Goal: Information Seeking & Learning: Learn about a topic

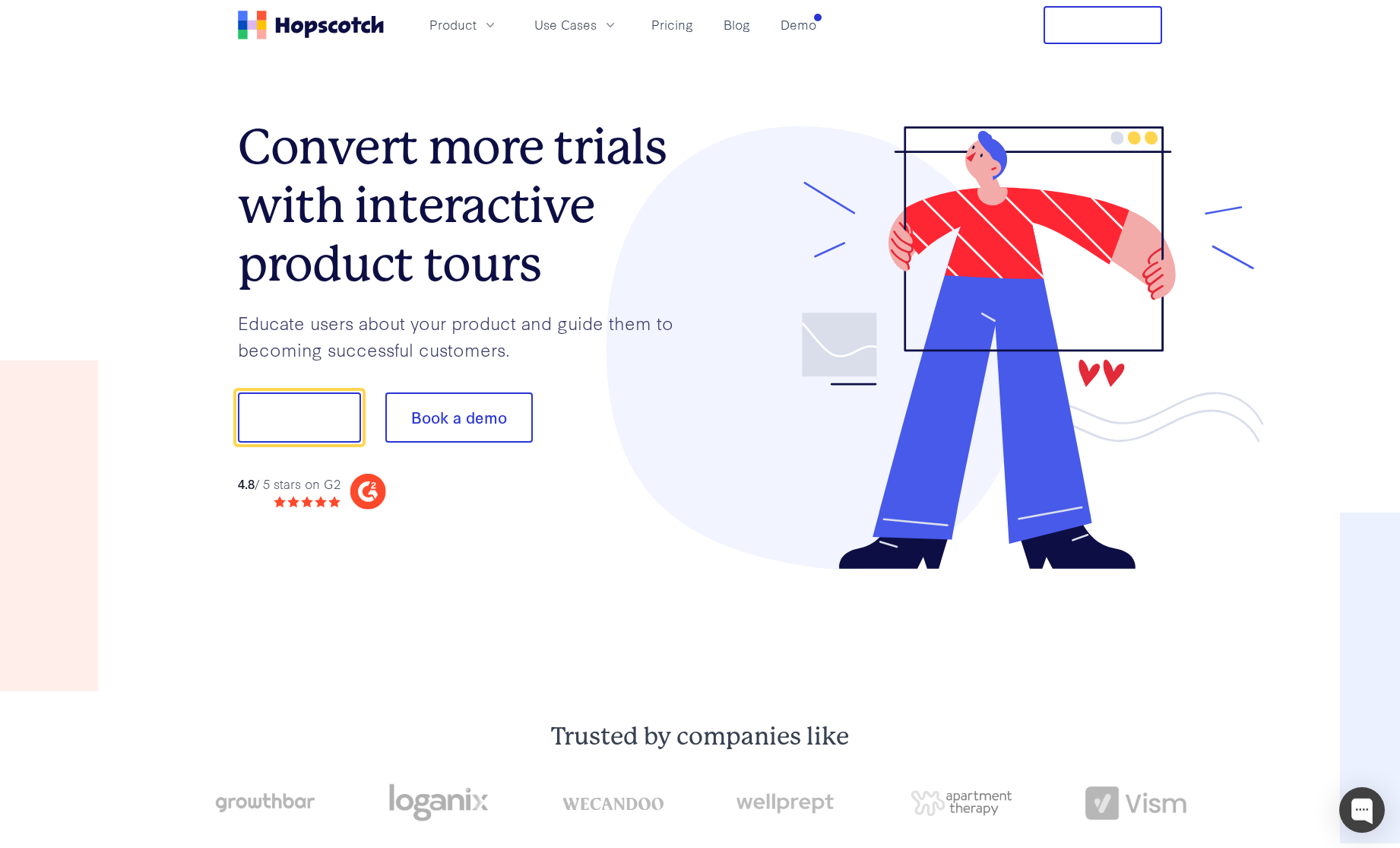
click at [252, 622] on section "Convert more trials with interactive product tours Educate users about your pro…" at bounding box center [700, 348] width 924 height 595
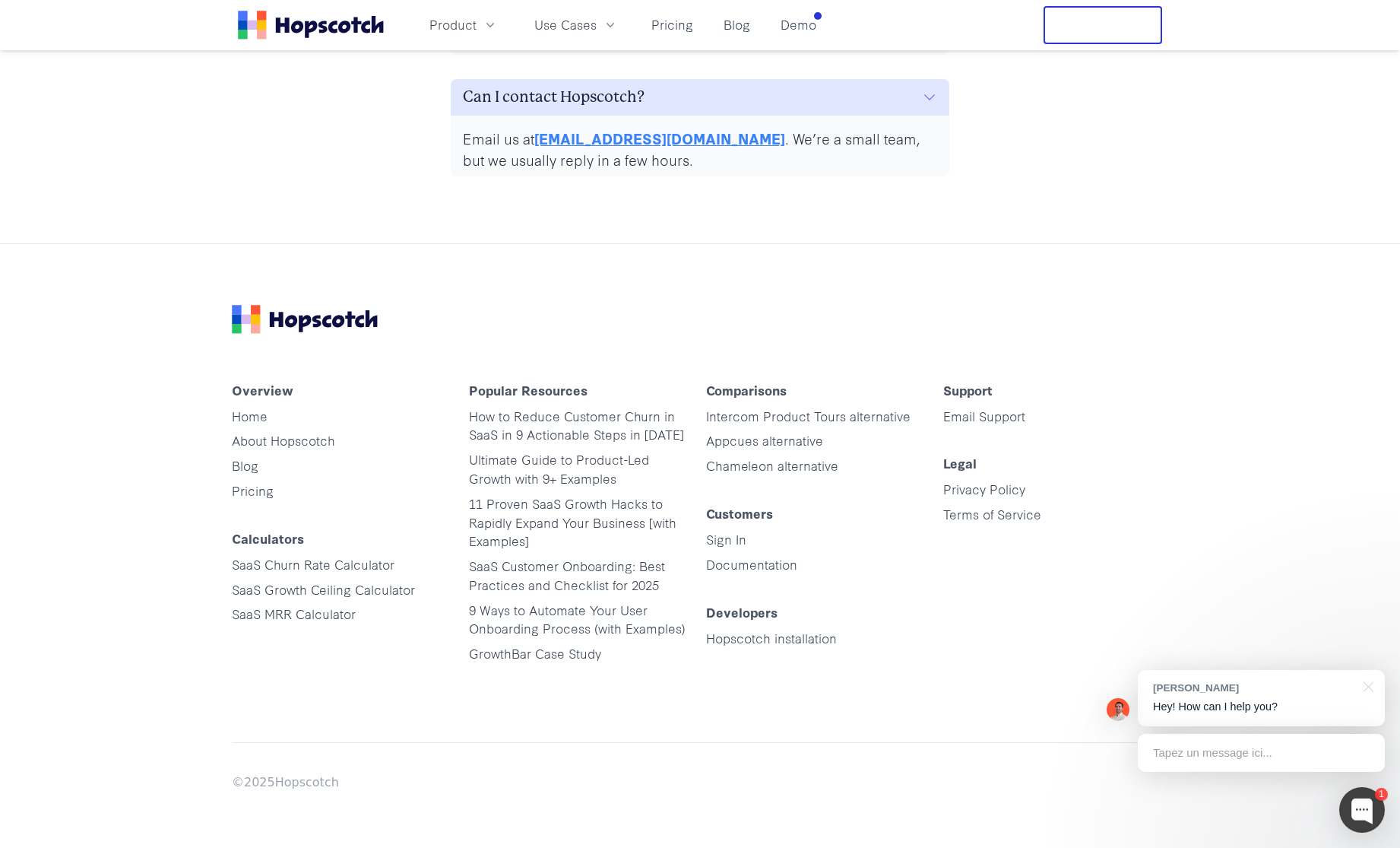
scroll to position [7693, 0]
click at [304, 560] on link "SaaS Churn Rate Calculator" at bounding box center [313, 566] width 163 height 18
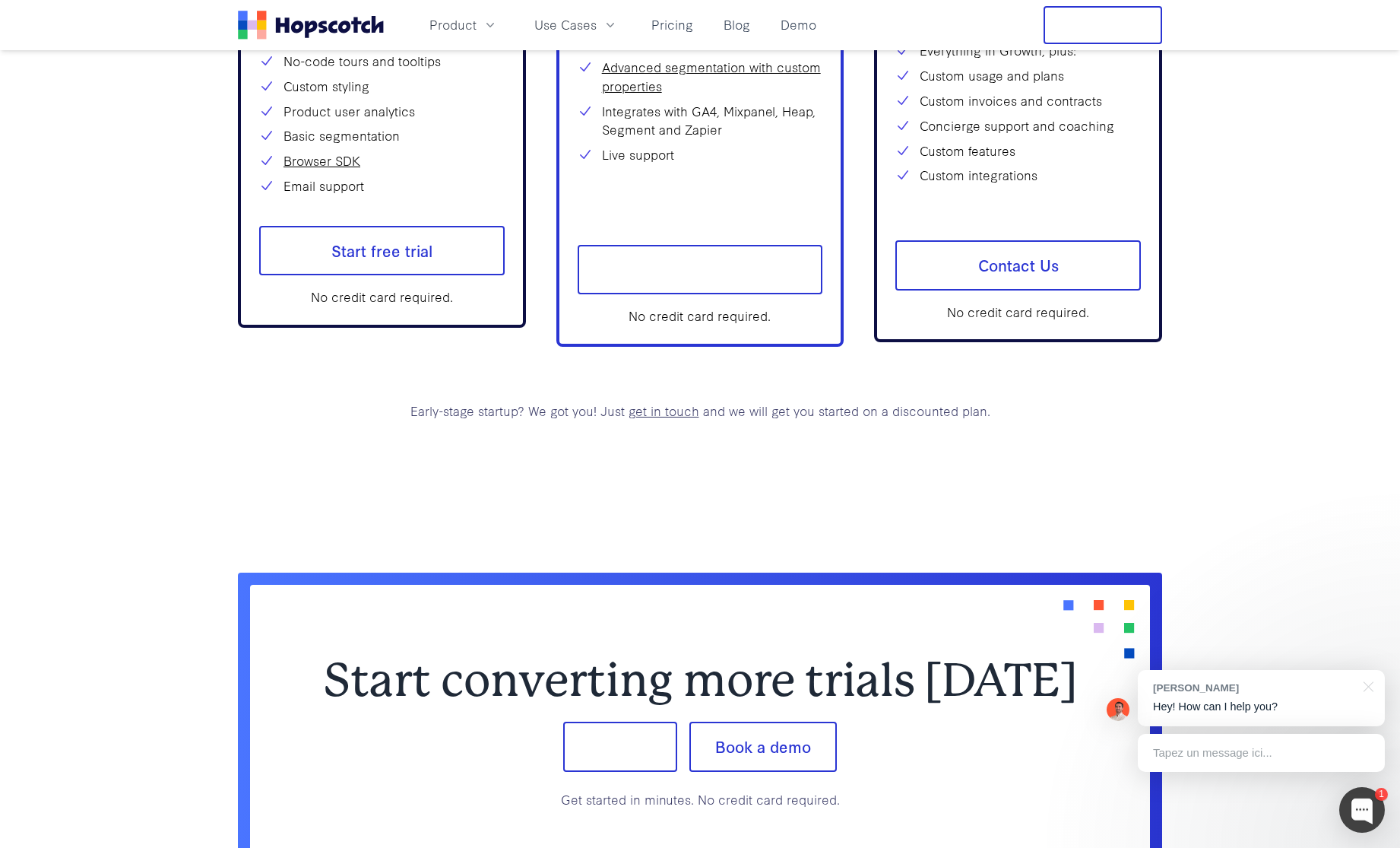
scroll to position [5632, 0]
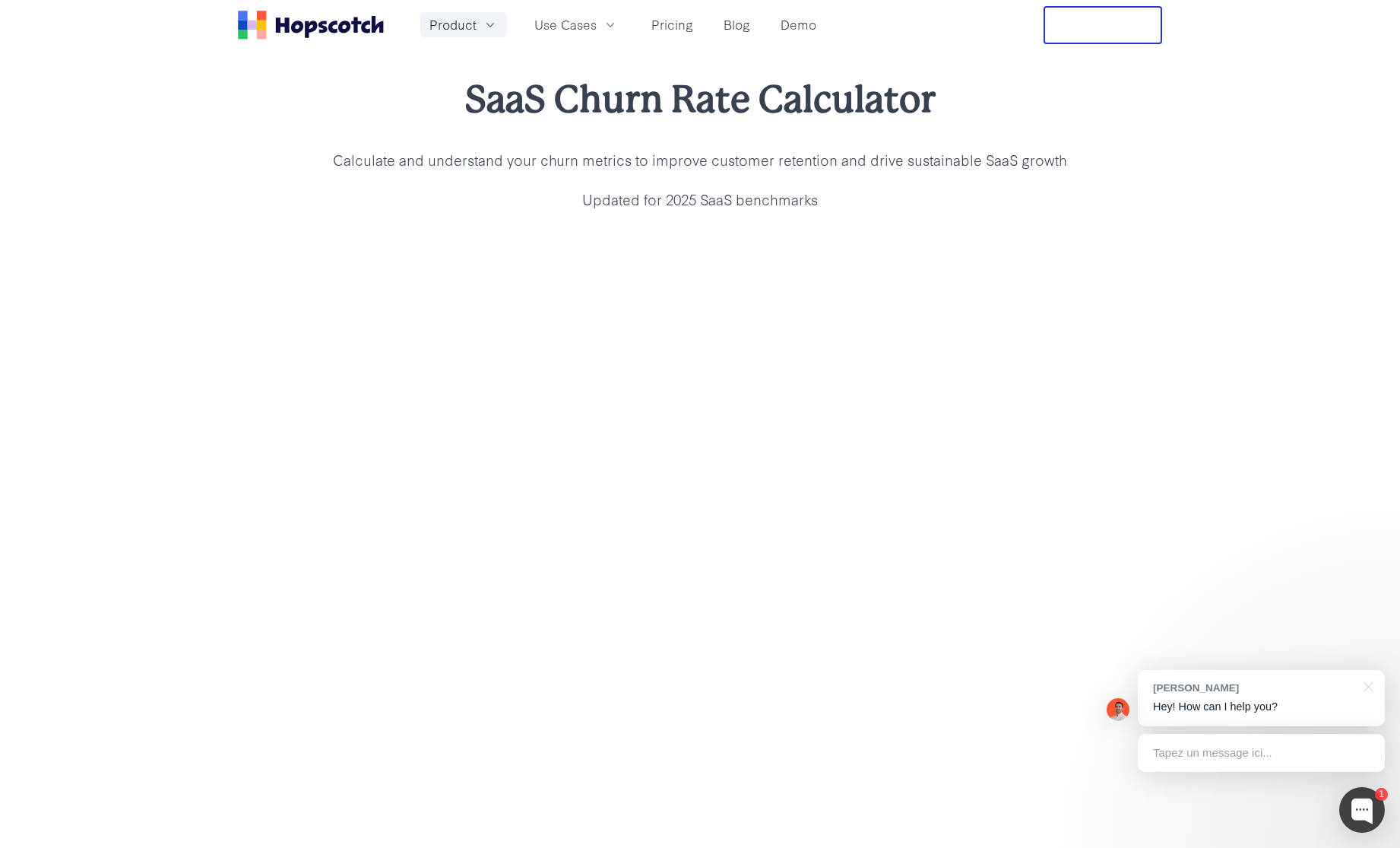
click at [464, 26] on span "Product" at bounding box center [453, 25] width 47 height 19
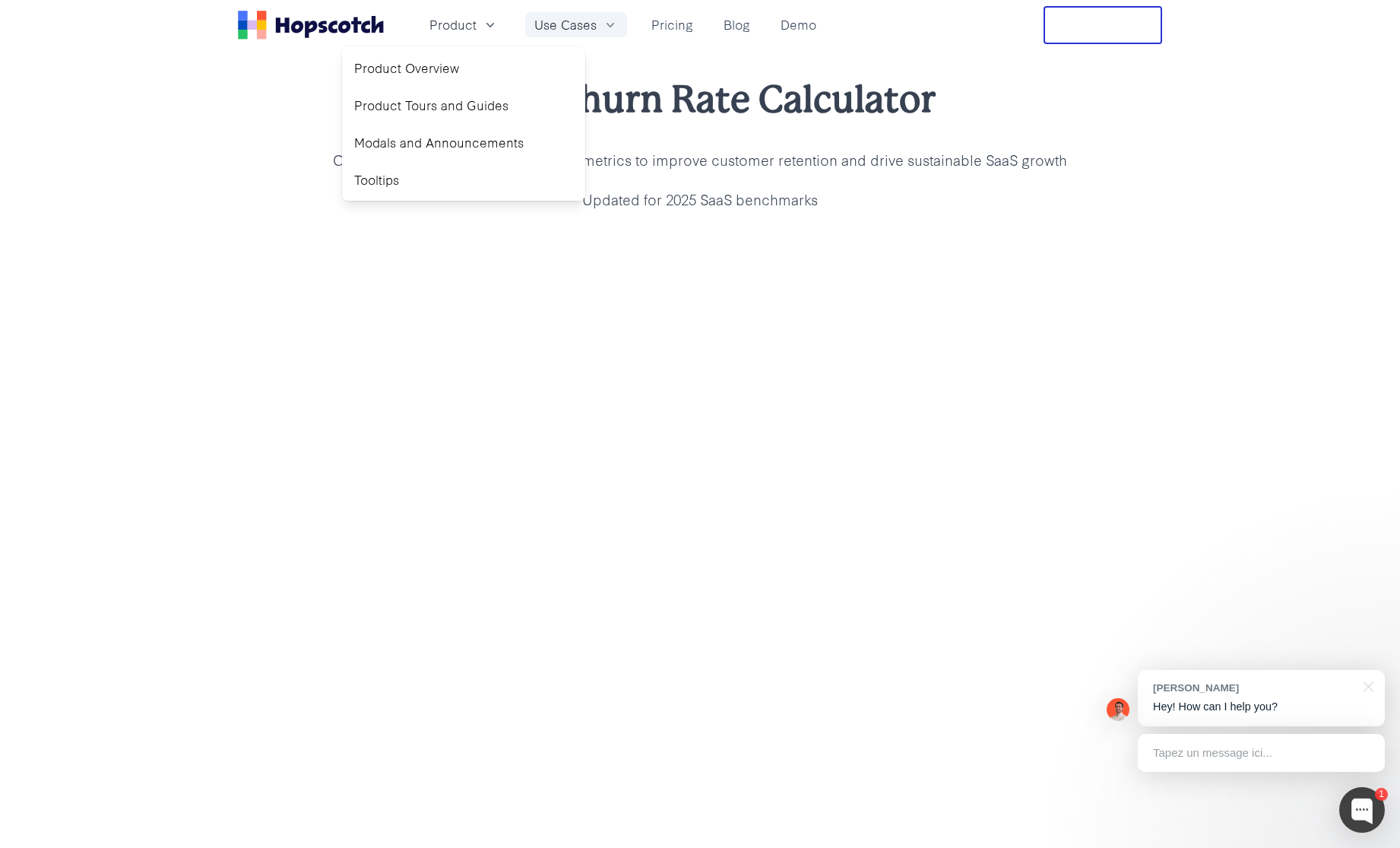
click at [543, 30] on span "Use Cases" at bounding box center [565, 25] width 62 height 19
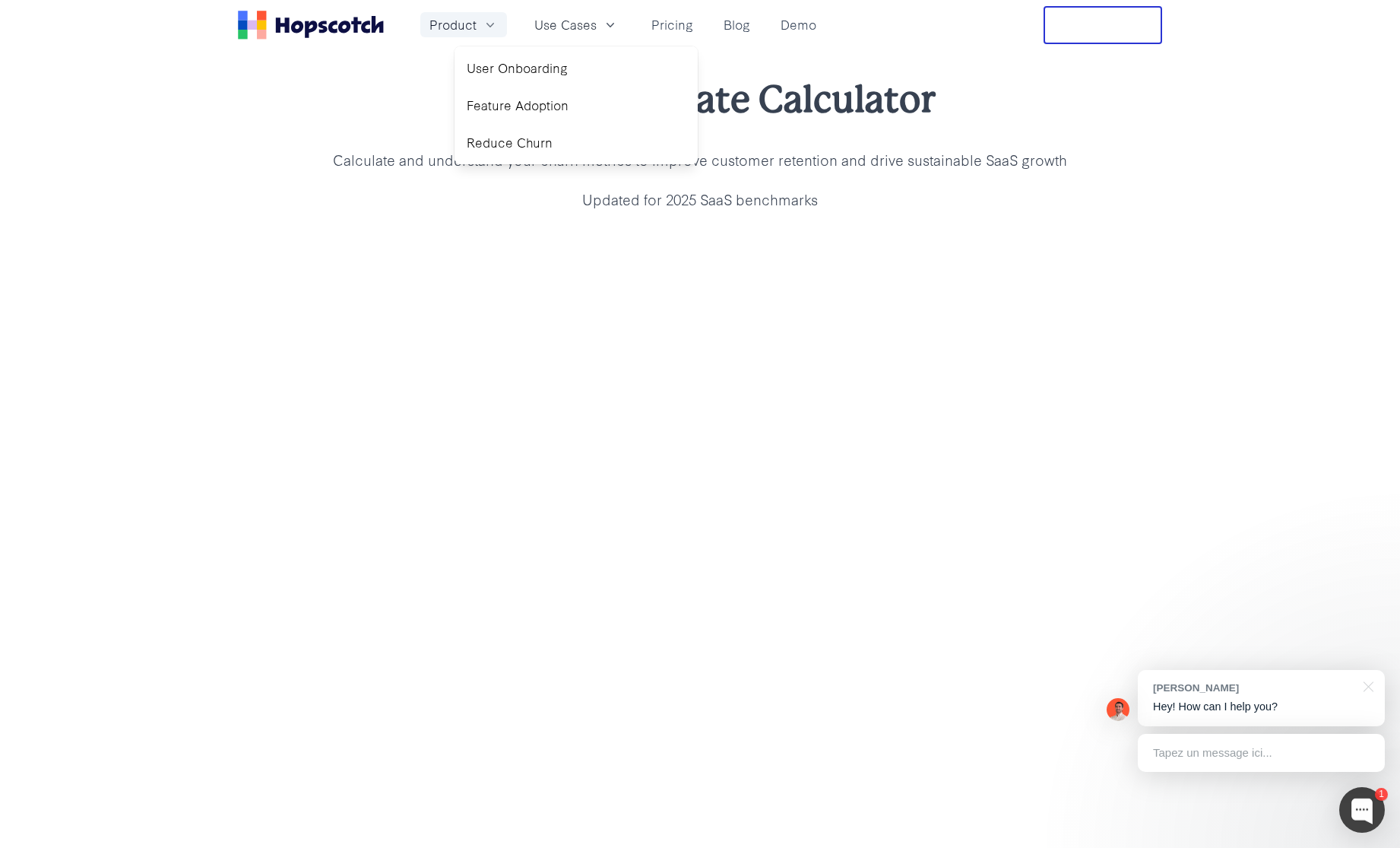
click at [480, 31] on button "Product" at bounding box center [464, 24] width 87 height 25
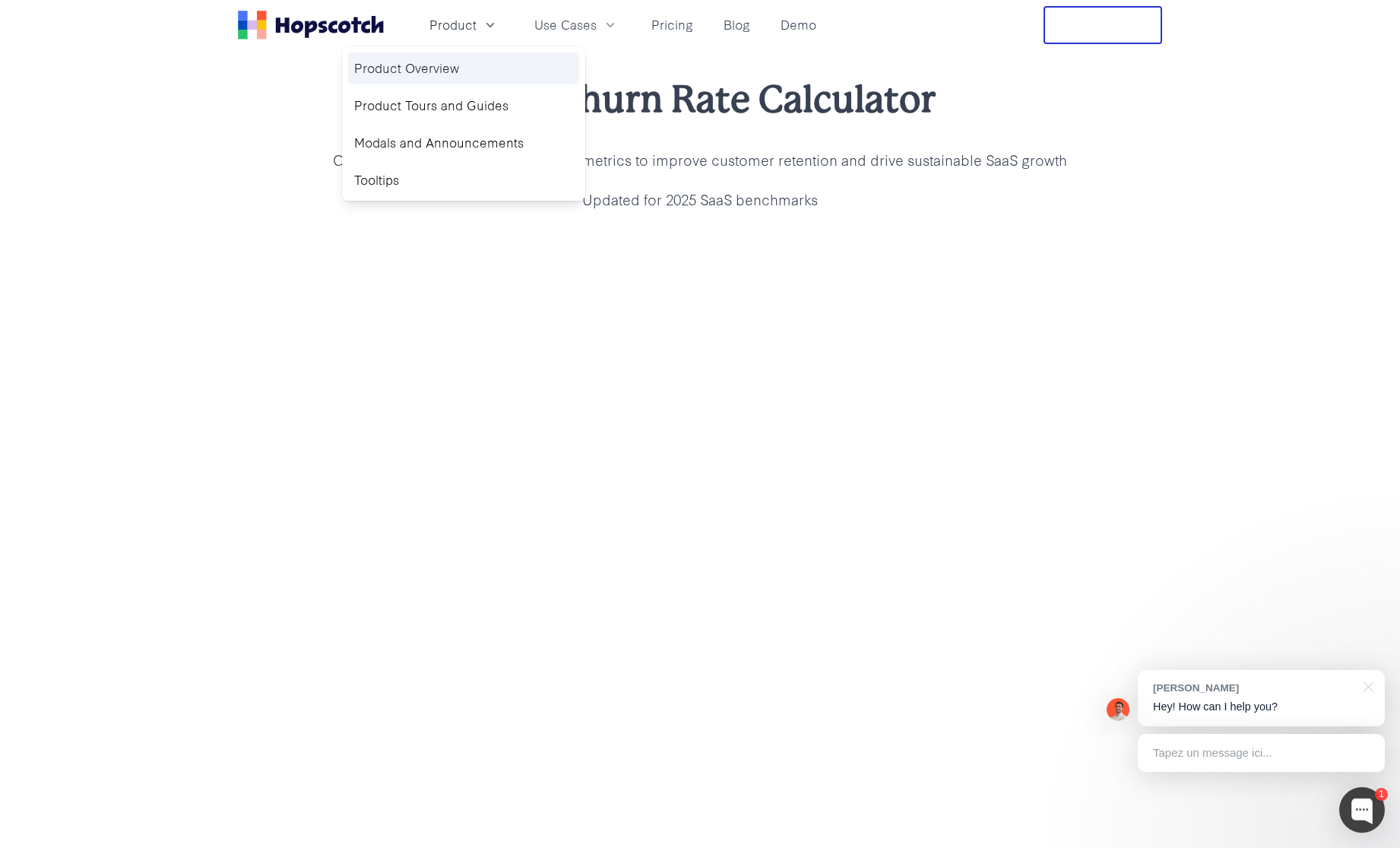
click at [473, 67] on link "Product Overview" at bounding box center [463, 68] width 231 height 32
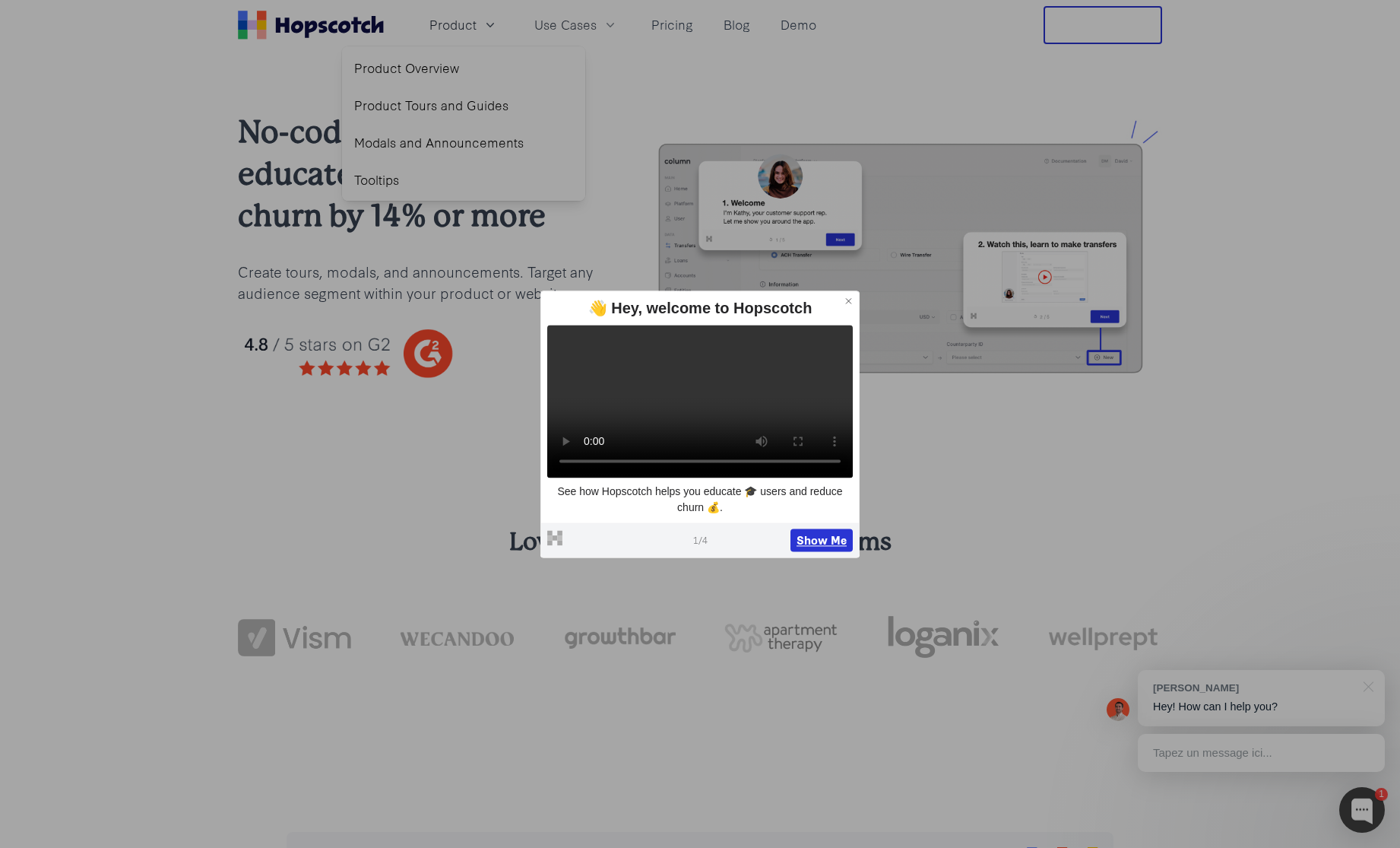
click at [838, 551] on button "Show Me" at bounding box center [821, 540] width 62 height 23
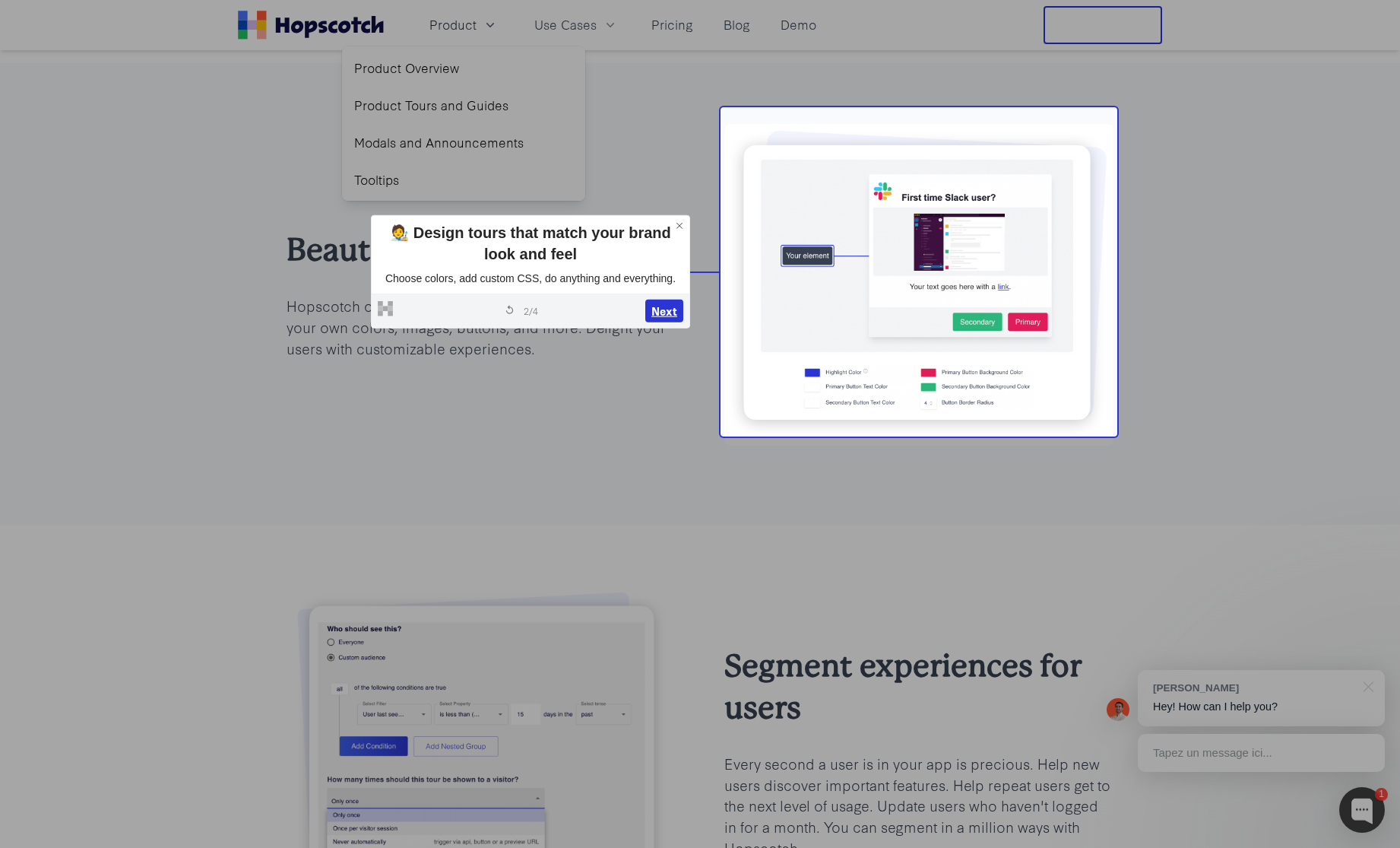
scroll to position [2323, 0]
click at [662, 313] on button "Next" at bounding box center [664, 312] width 38 height 23
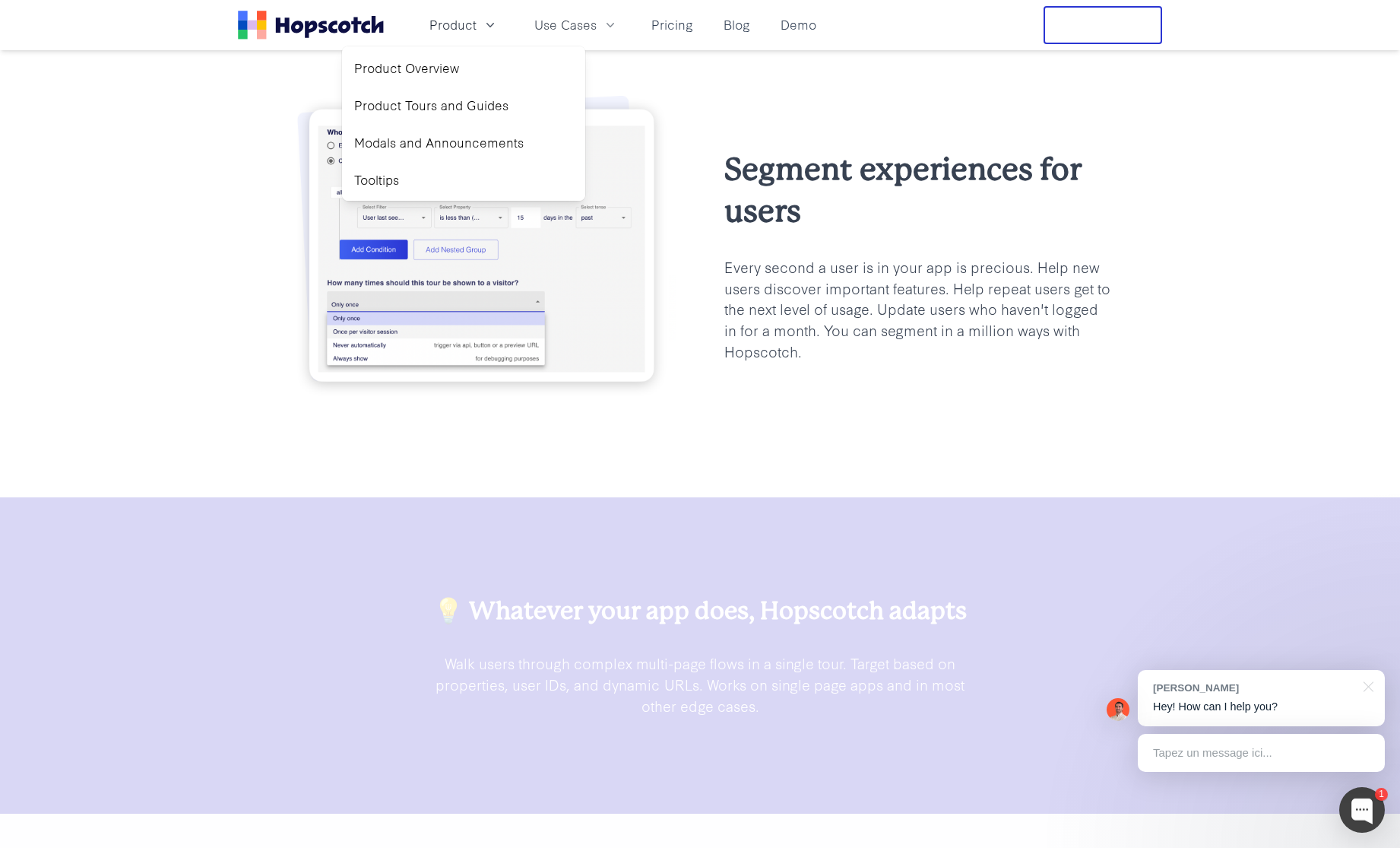
scroll to position [2826, 0]
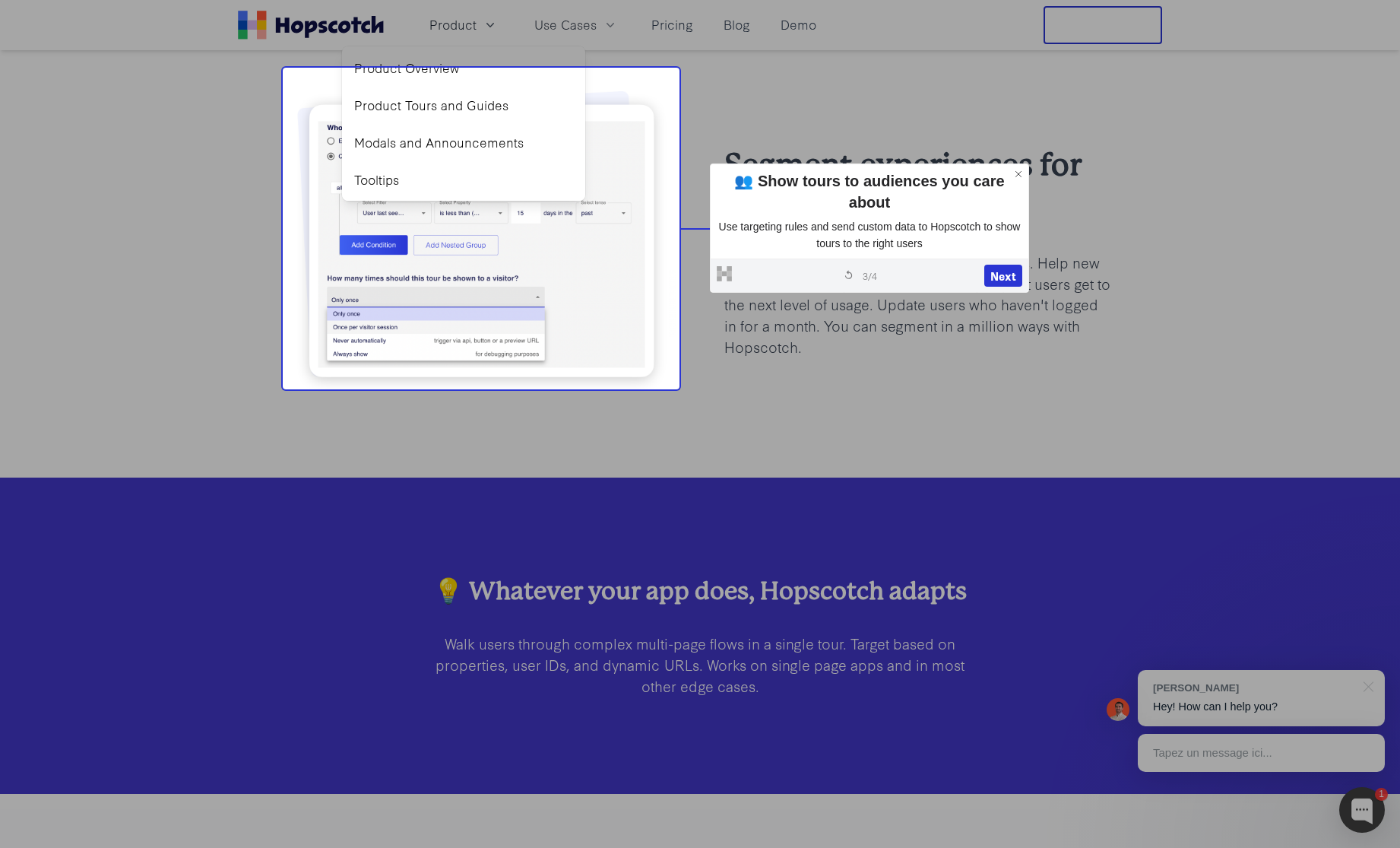
click at [698, 327] on div "Segment experiences for users Every second a user is in your app is precious. H…" at bounding box center [700, 251] width 827 height 333
click at [997, 264] on button "Next" at bounding box center [1004, 276] width 38 height 23
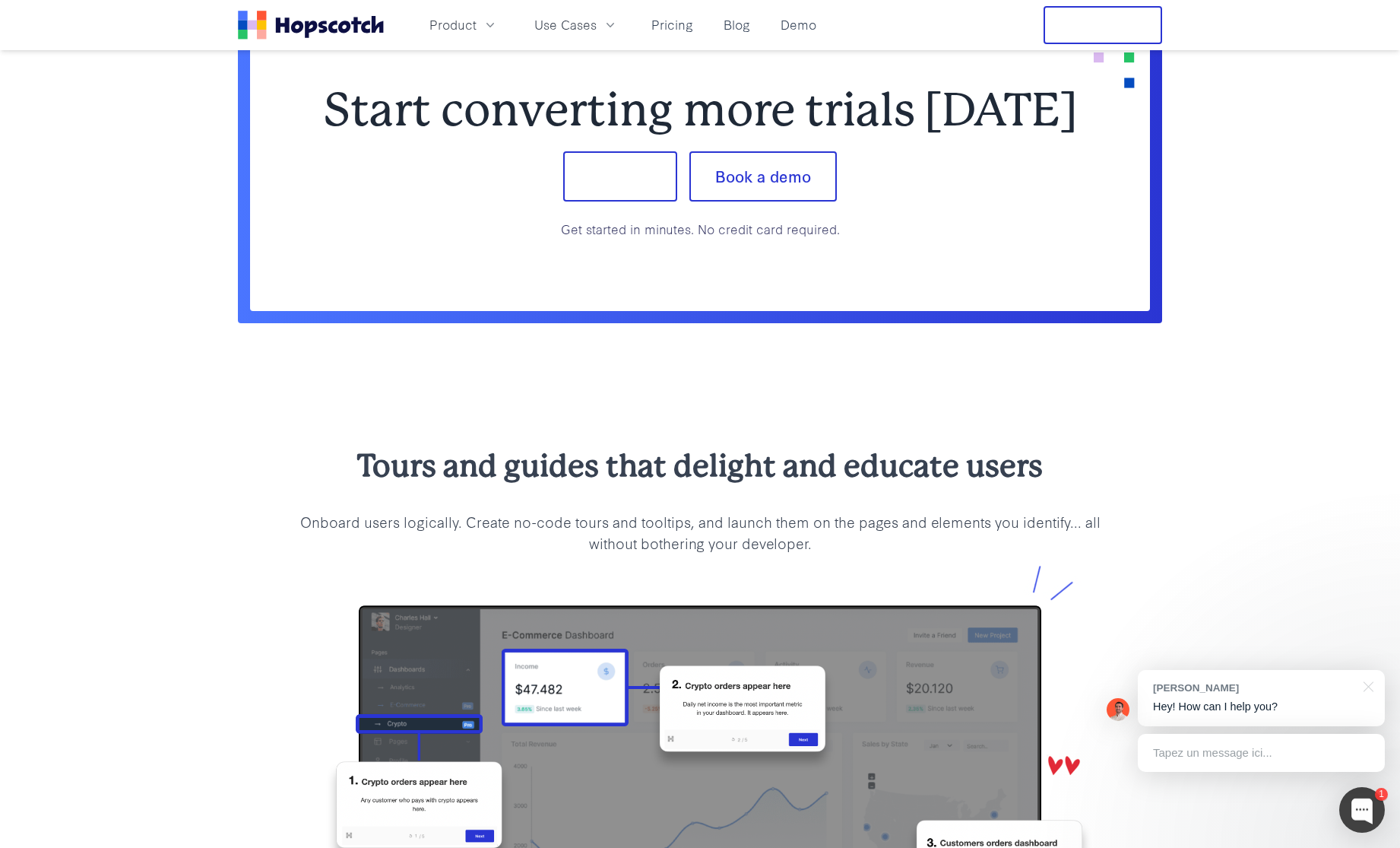
scroll to position [1234, 0]
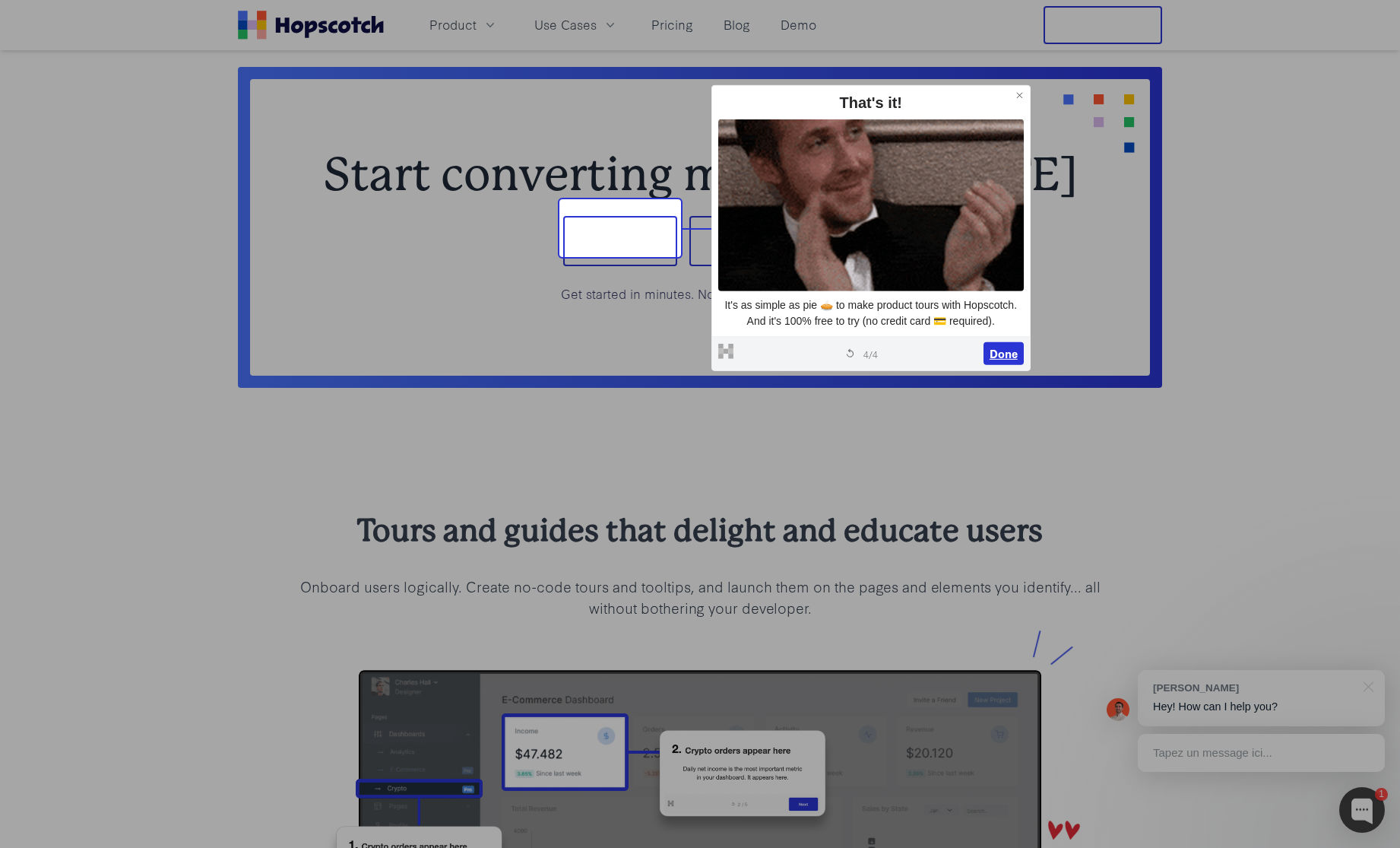
click at [1000, 355] on button "Done" at bounding box center [1004, 353] width 40 height 23
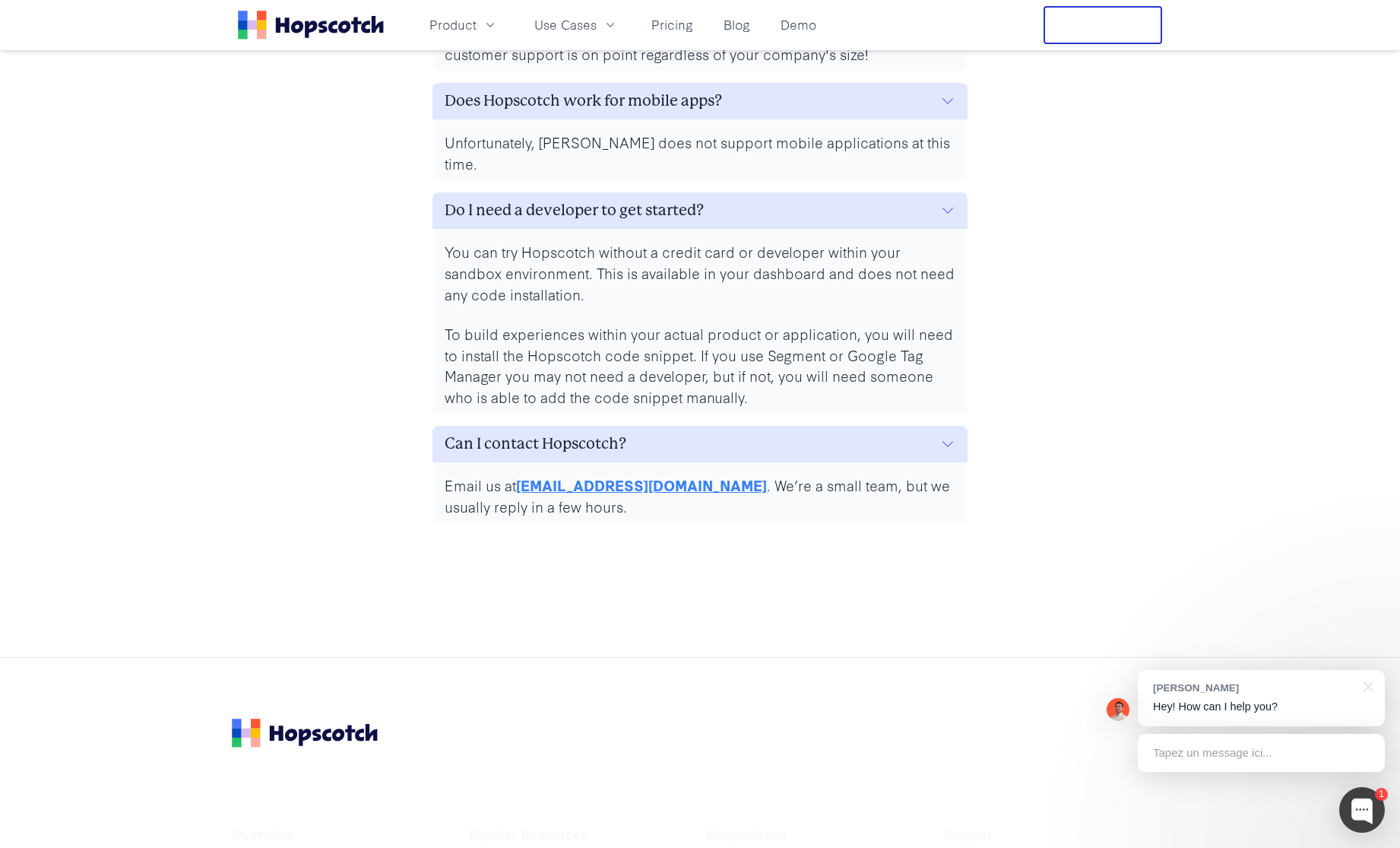
scroll to position [7075, 0]
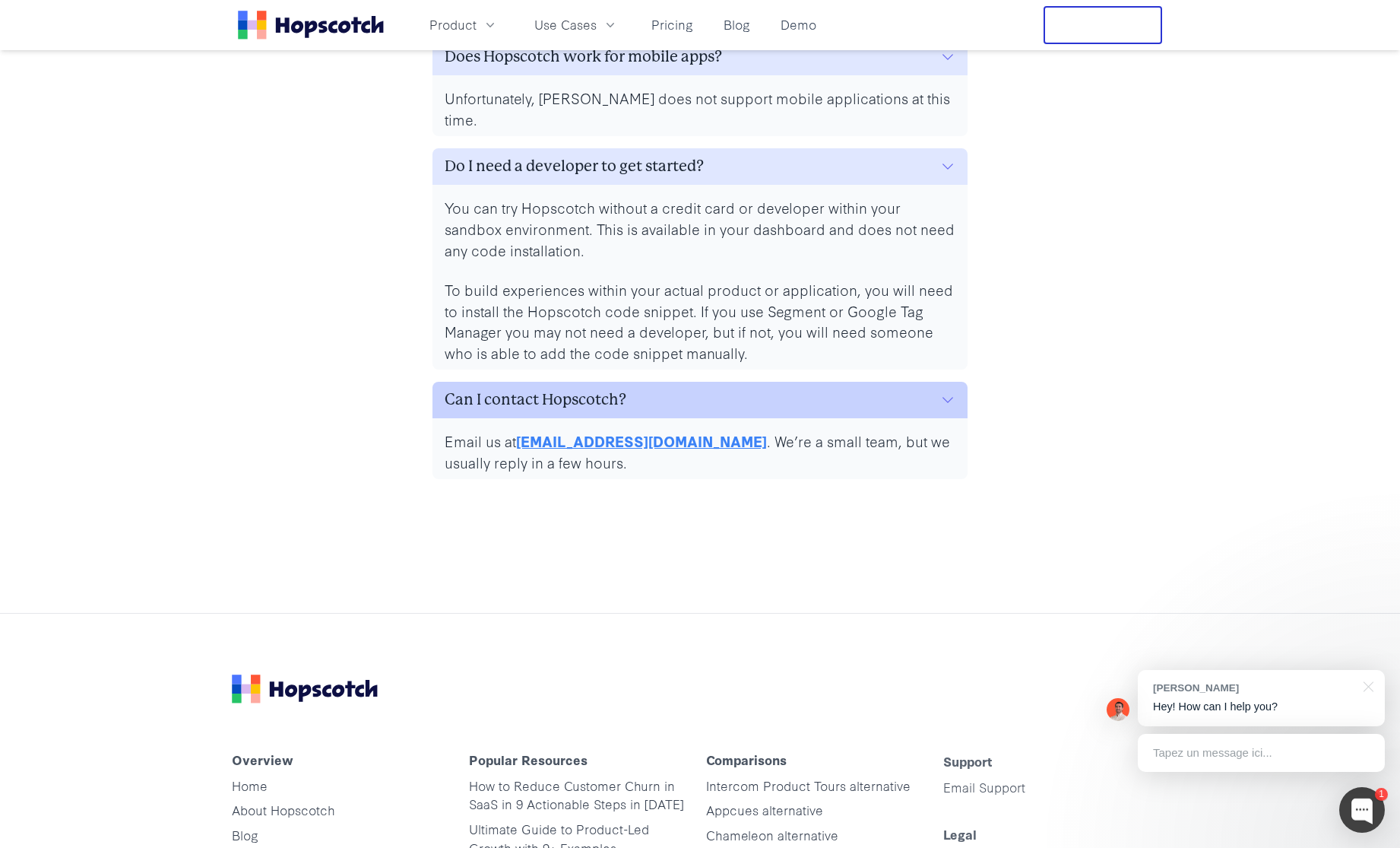
click at [954, 392] on icon "button" at bounding box center [948, 400] width 15 height 15
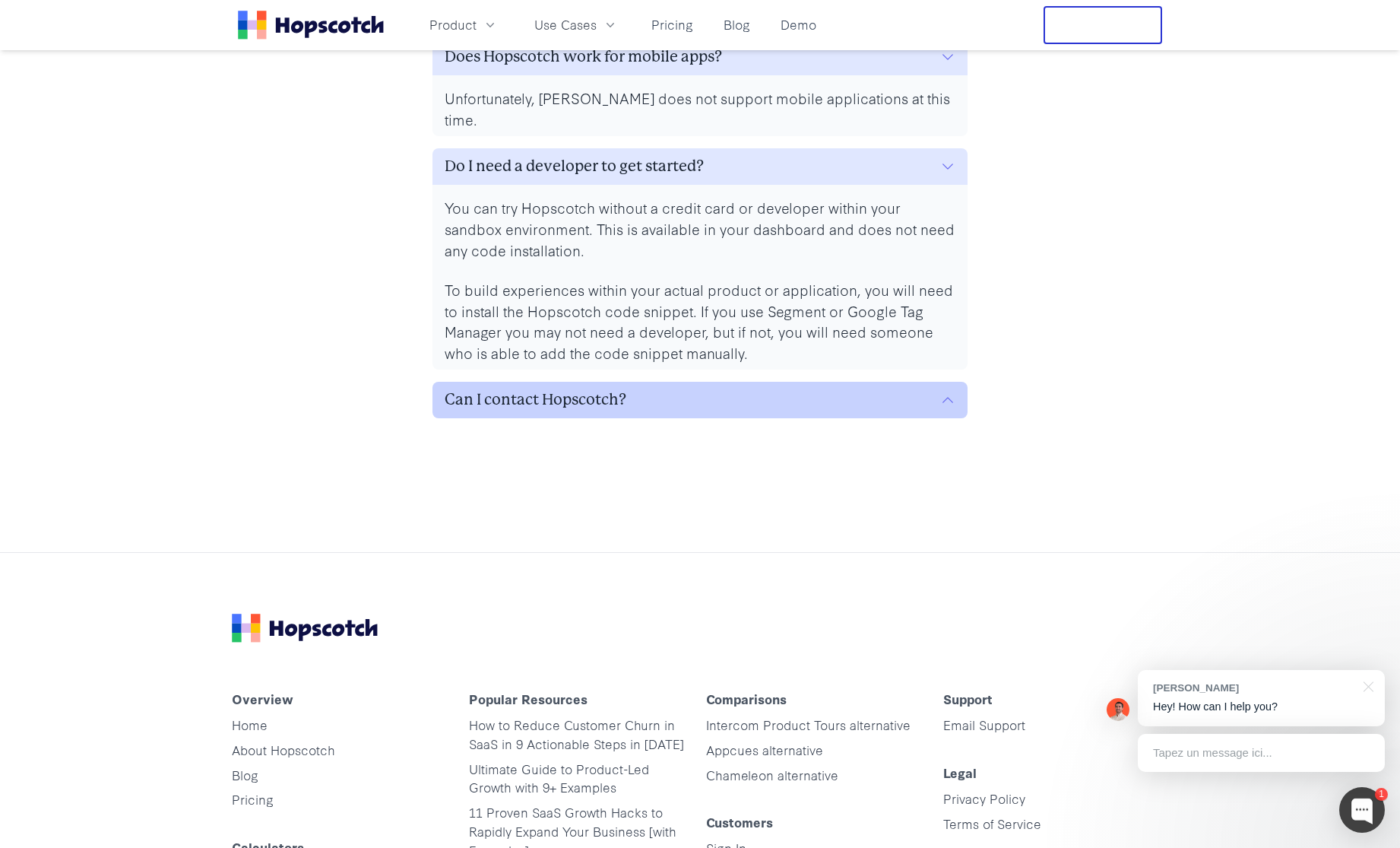
click at [954, 392] on icon "button" at bounding box center [948, 400] width 15 height 15
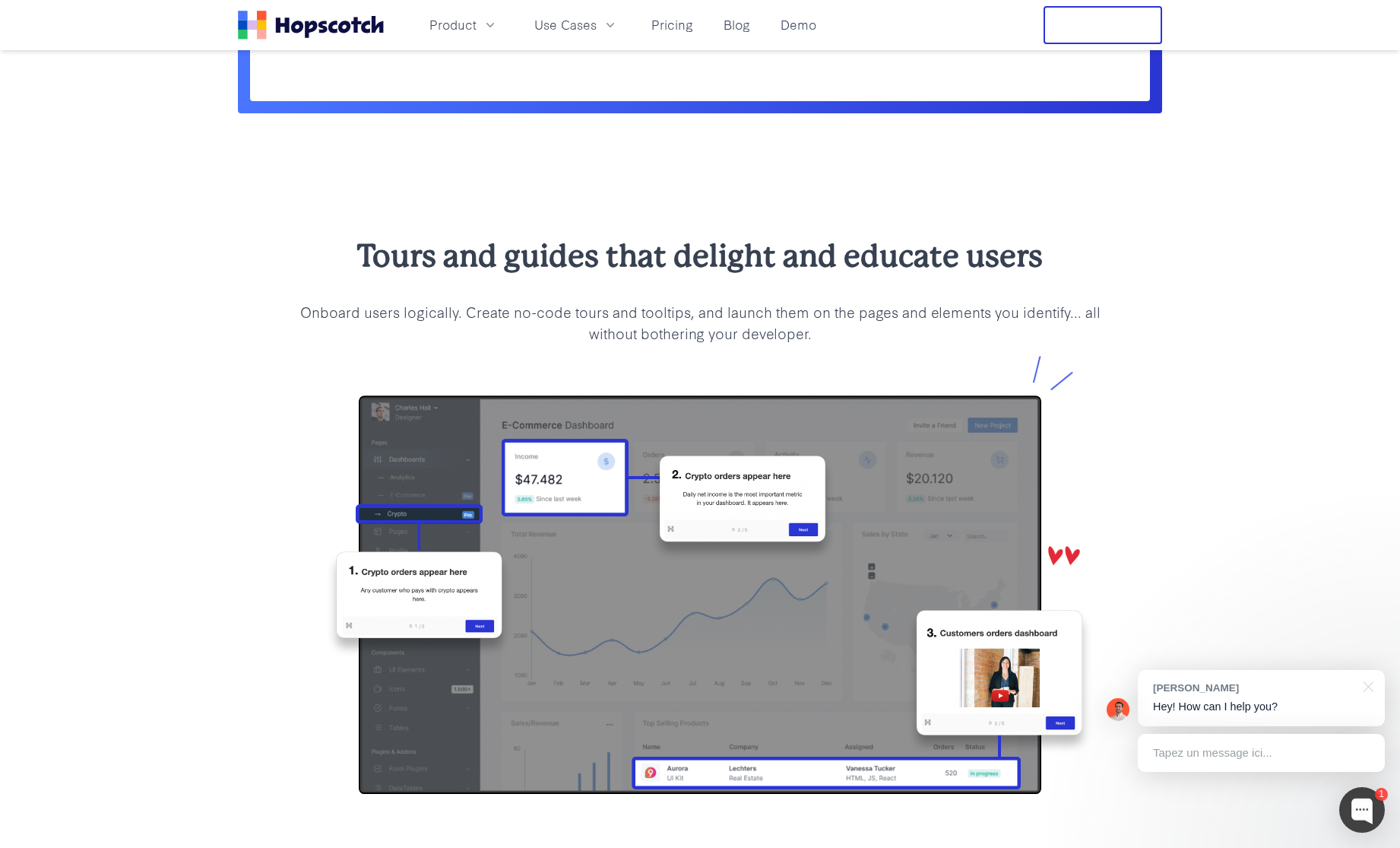
scroll to position [0, 0]
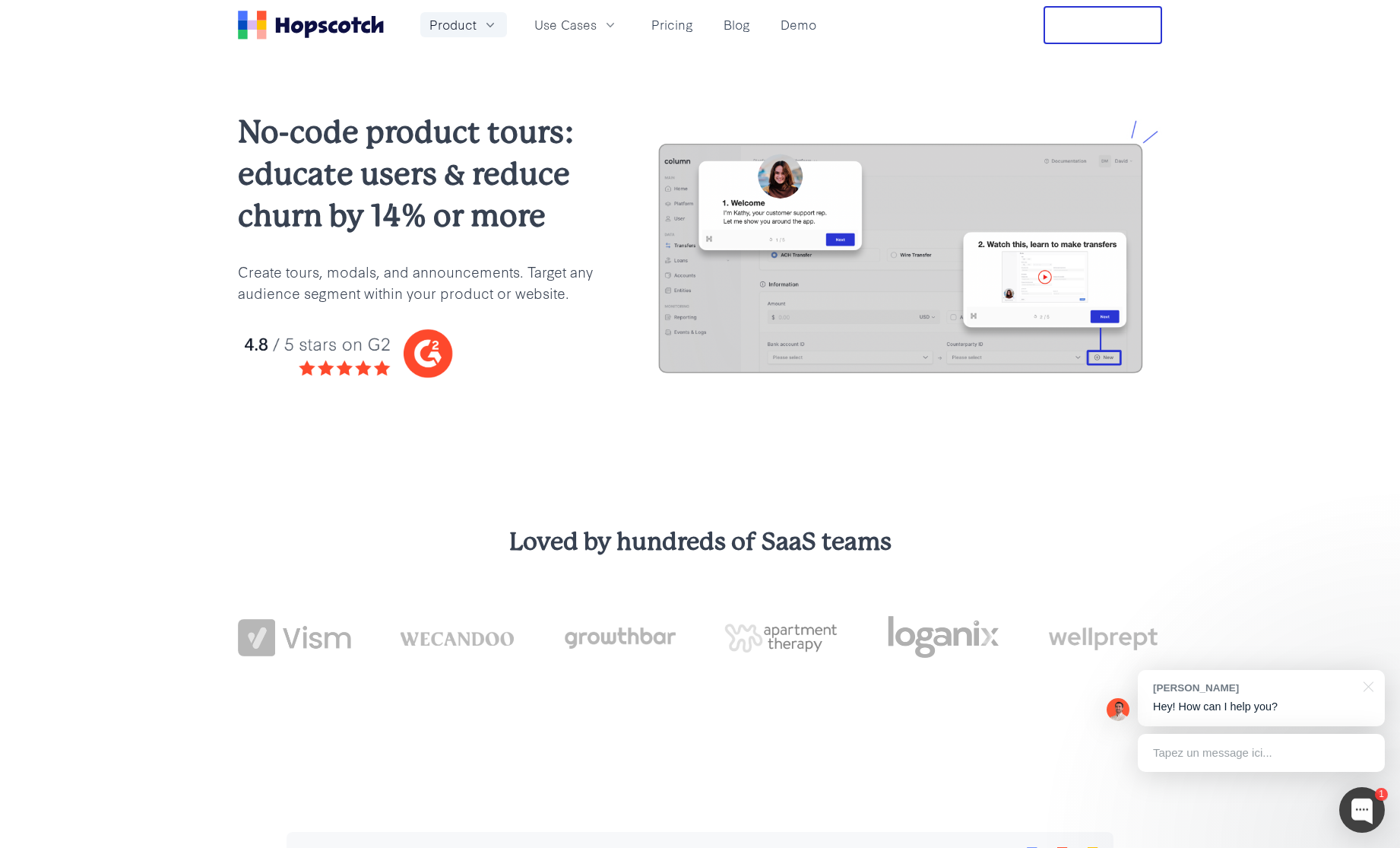
click at [473, 27] on span "Product" at bounding box center [453, 25] width 47 height 19
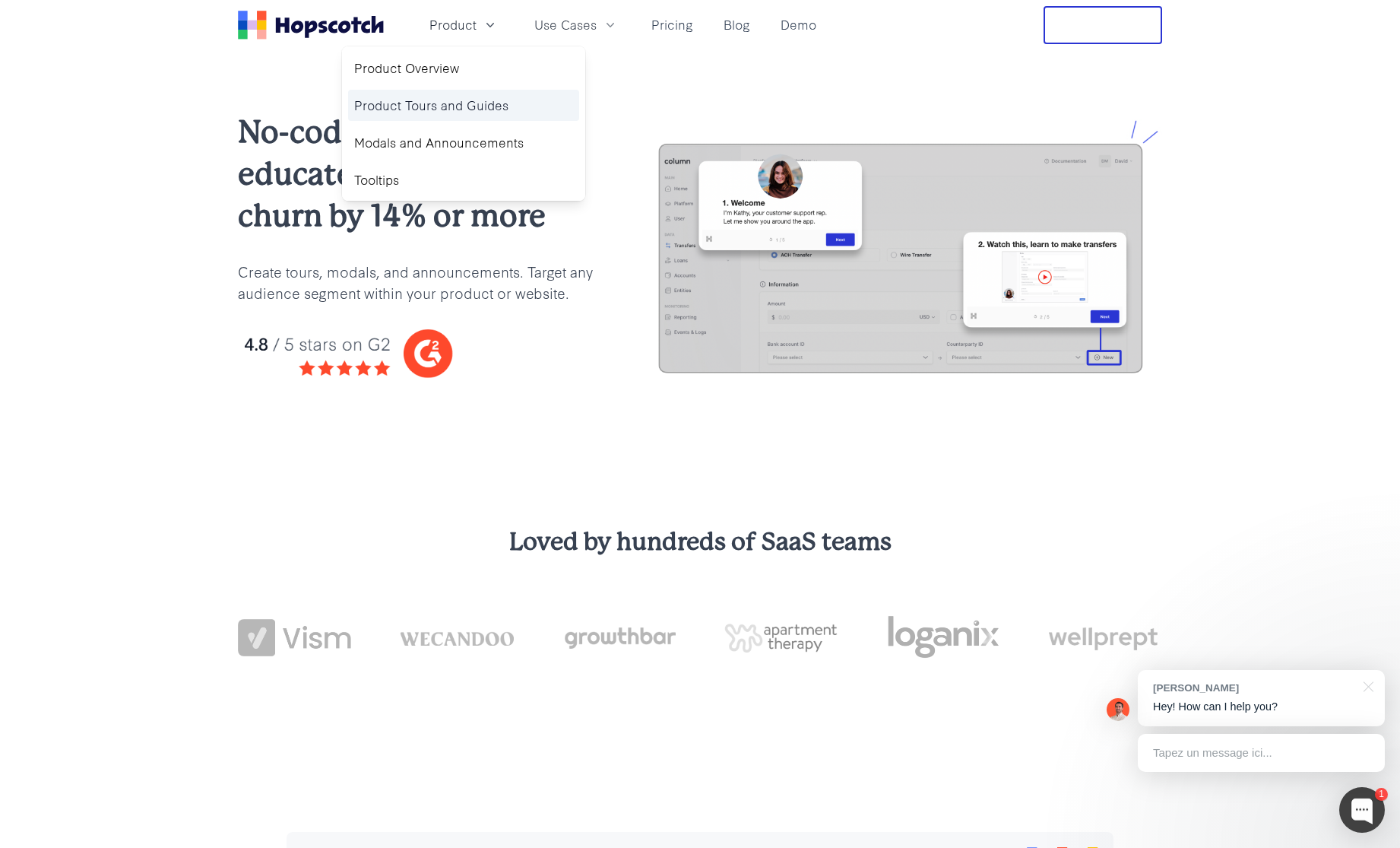
click at [469, 105] on link "Product Tours and Guides" at bounding box center [463, 105] width 231 height 32
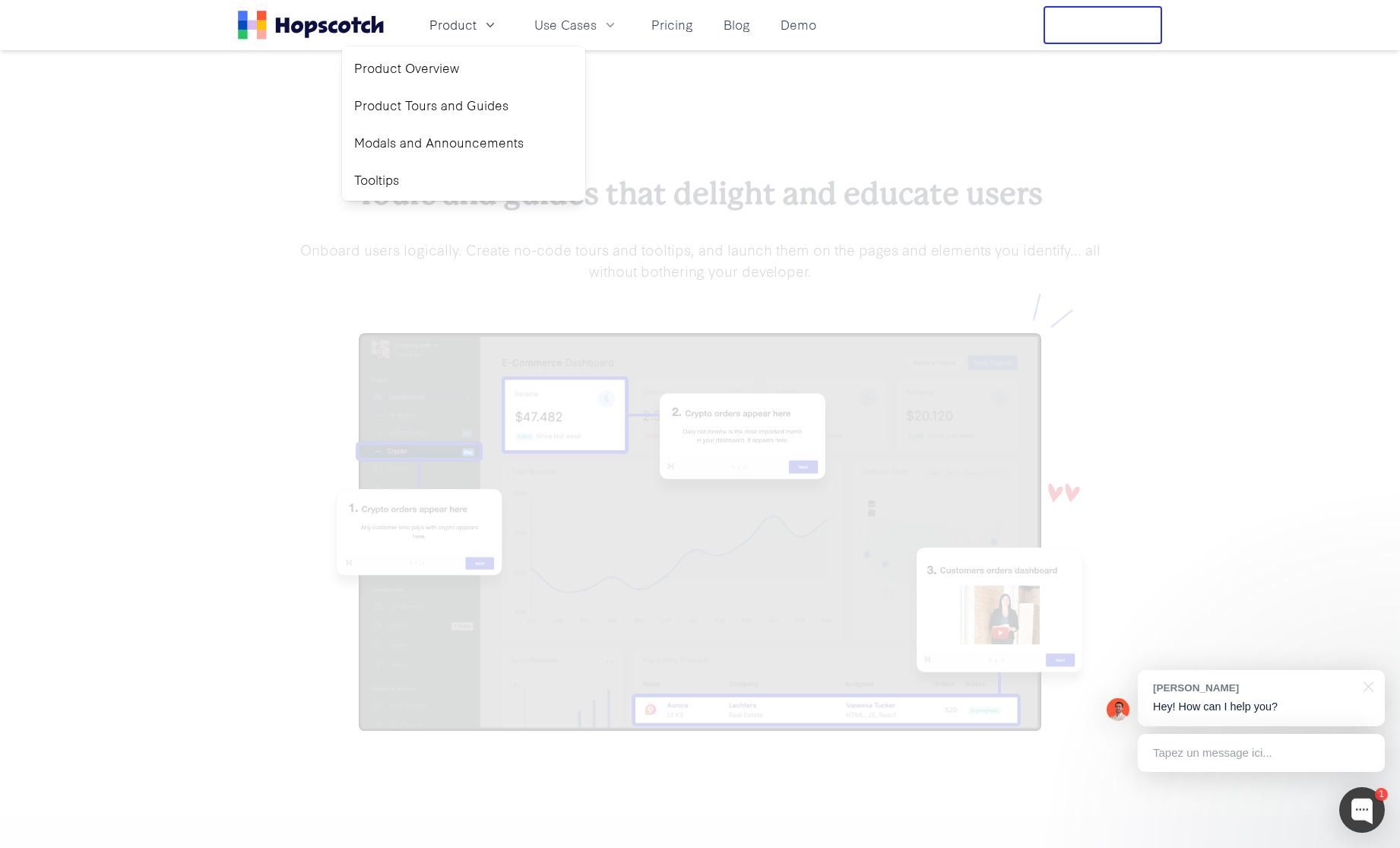
scroll to position [1220, 0]
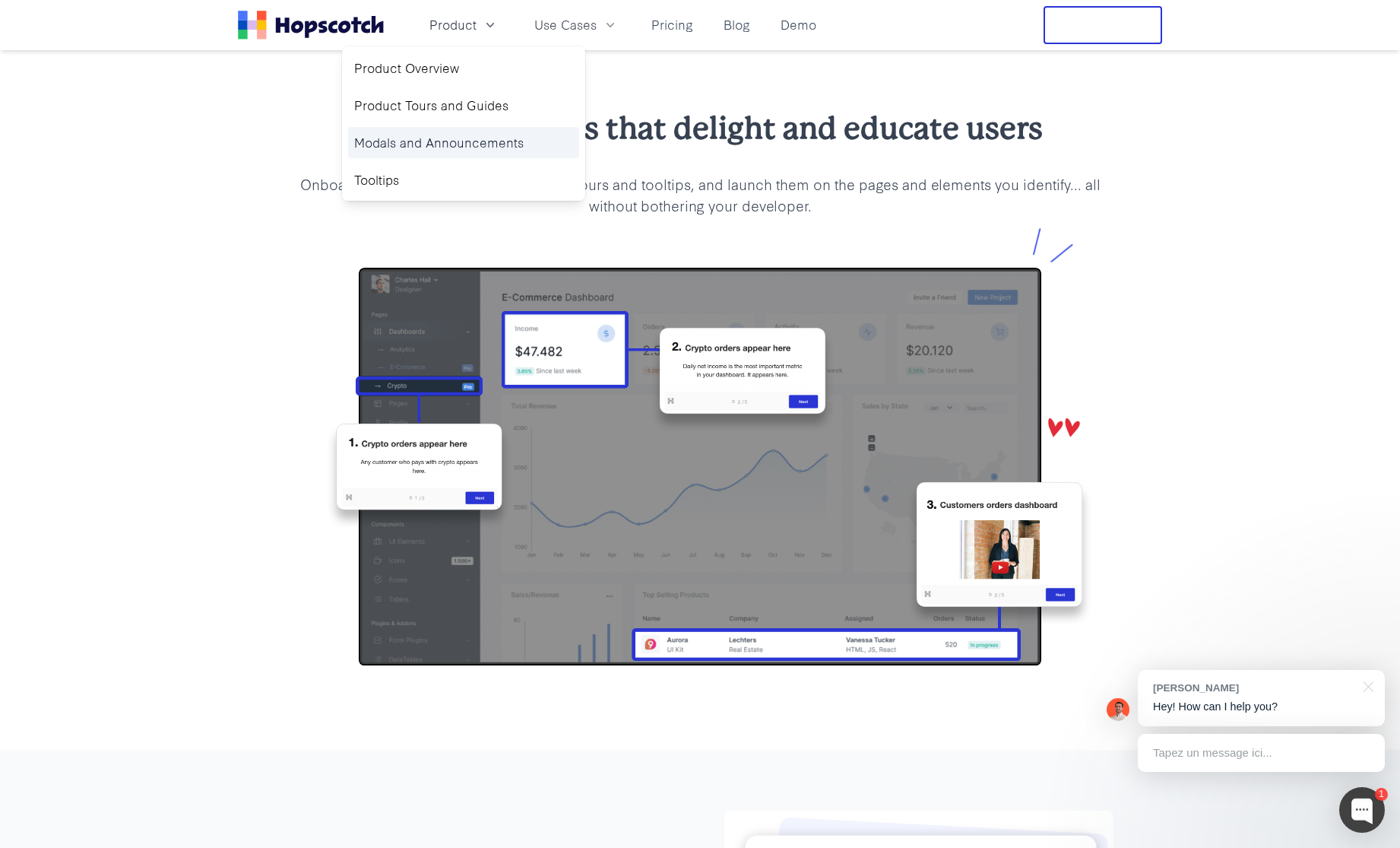
click at [491, 148] on link "Modals and Announcements" at bounding box center [463, 142] width 231 height 32
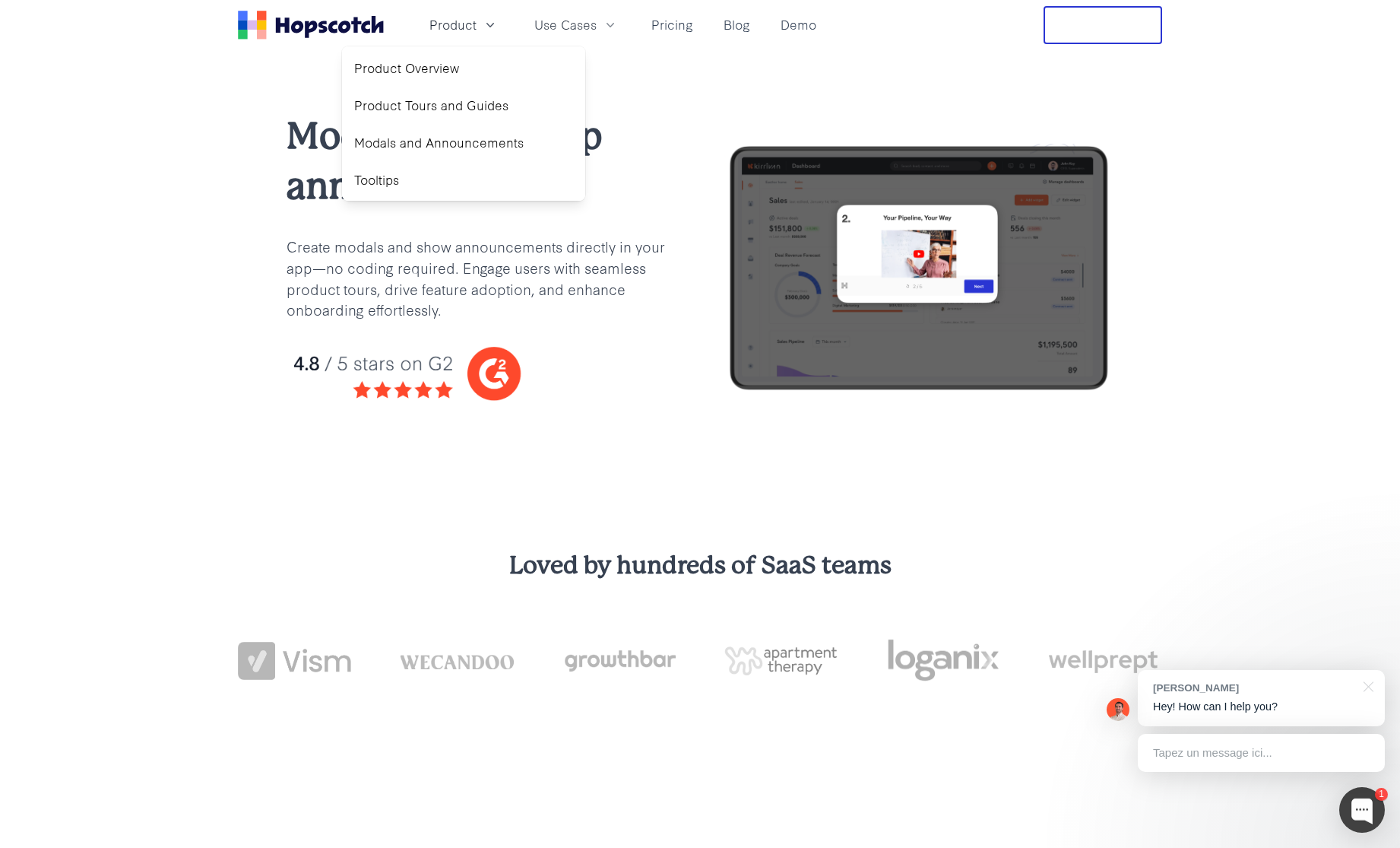
click at [220, 362] on div "Modals and in-app announcements Create modals and show announcements directly i…" at bounding box center [700, 270] width 1400 height 439
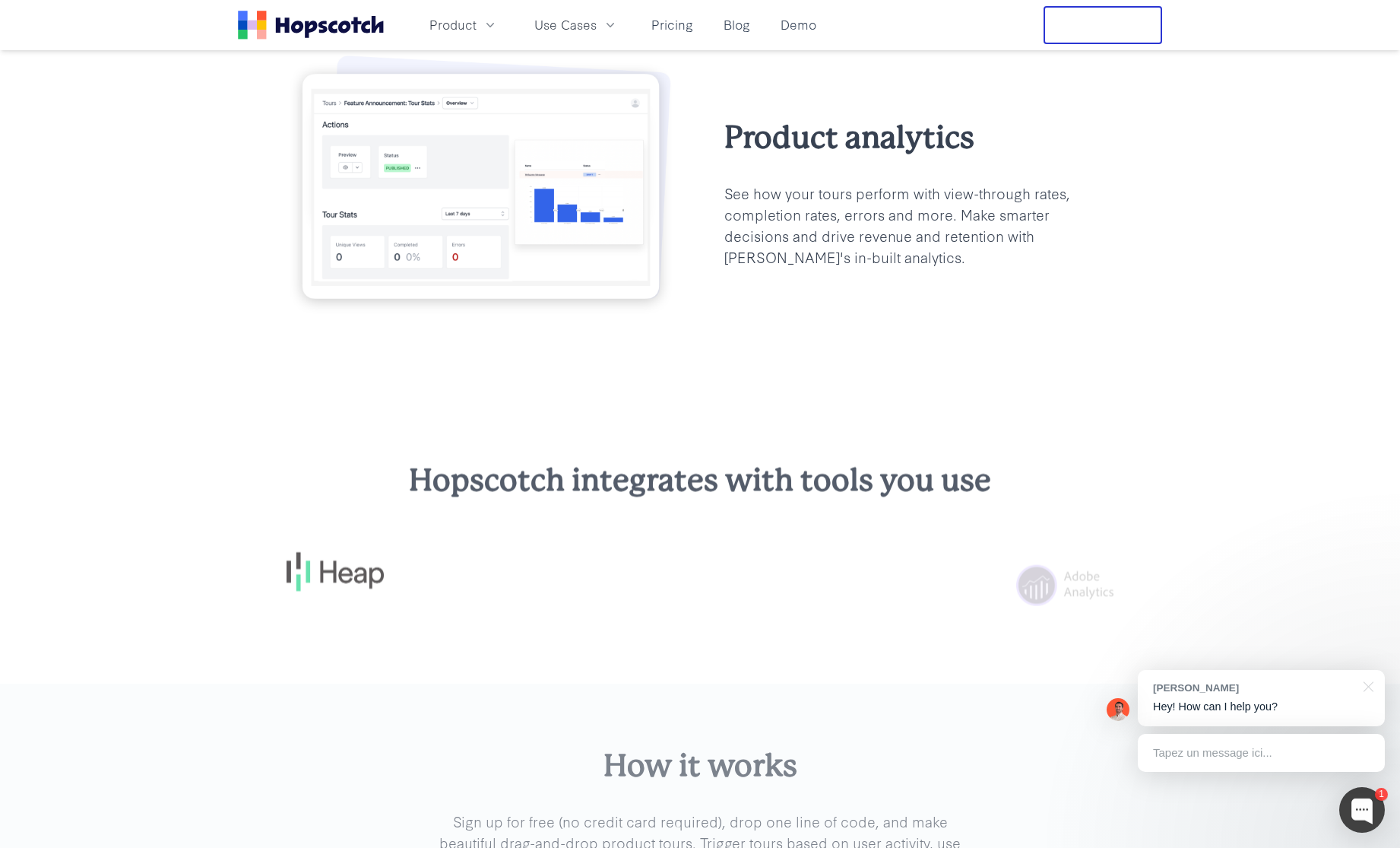
scroll to position [3749, 0]
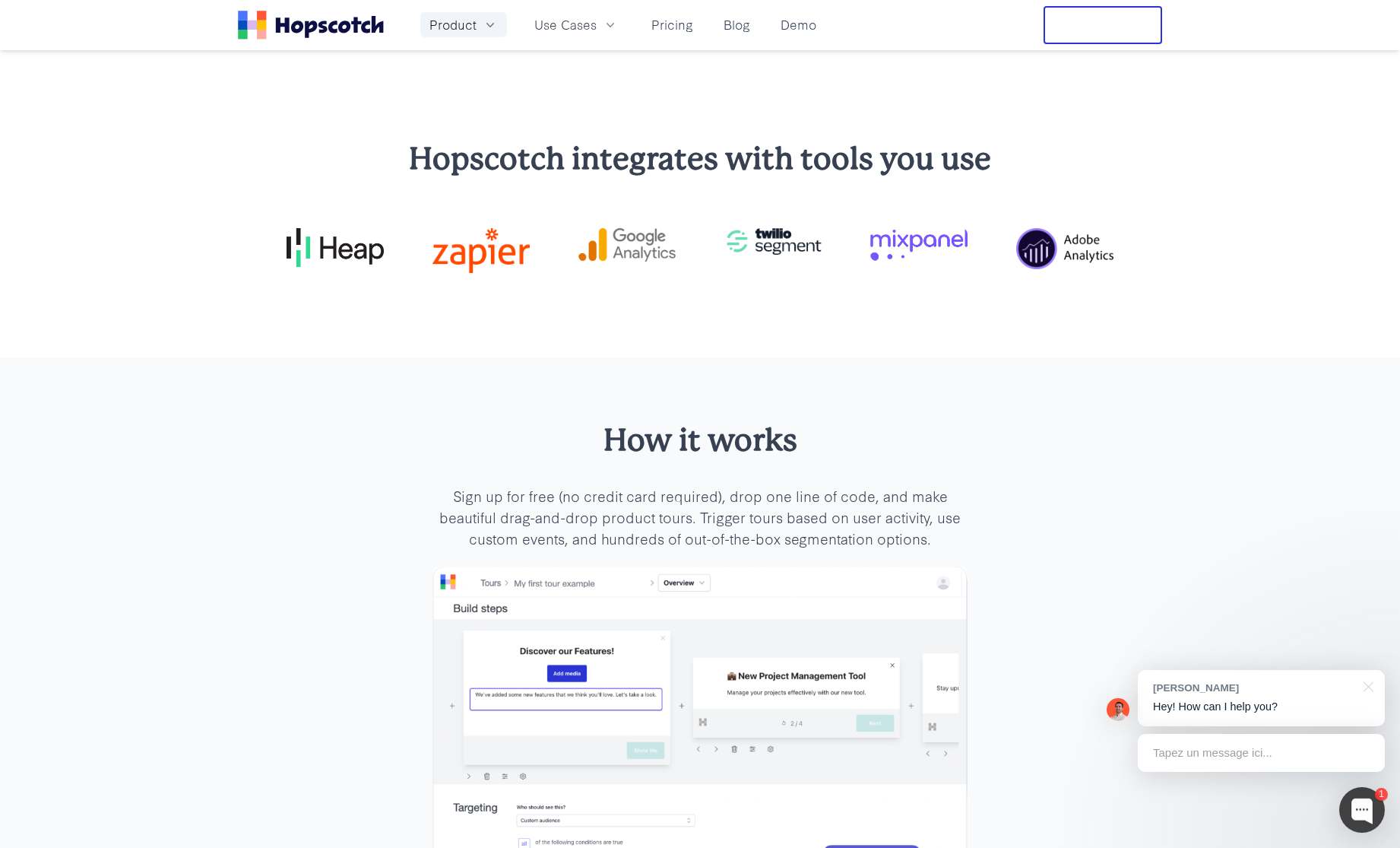
click at [463, 32] on span "Product" at bounding box center [453, 25] width 47 height 19
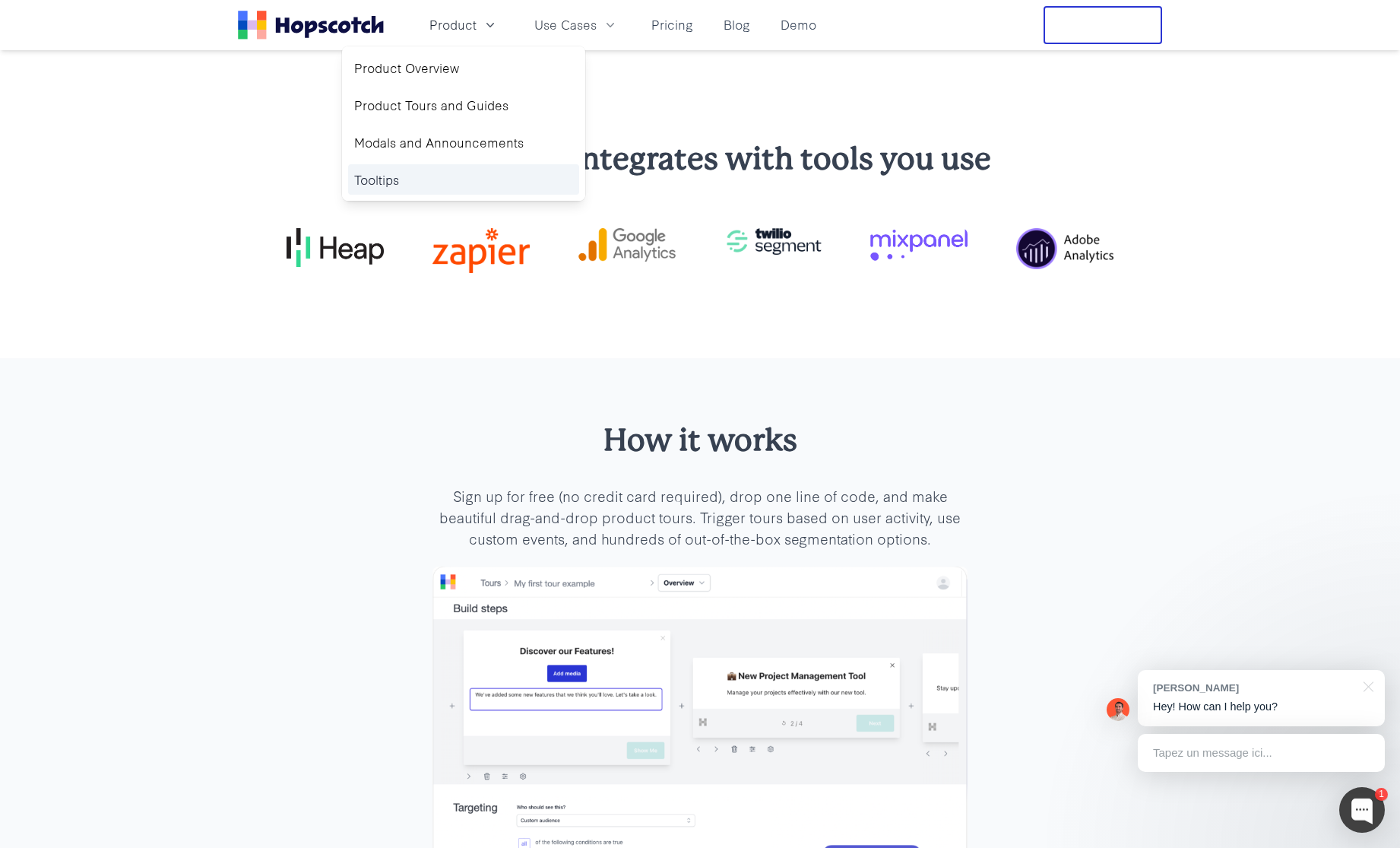
click at [455, 177] on link "Tooltips" at bounding box center [463, 180] width 231 height 32
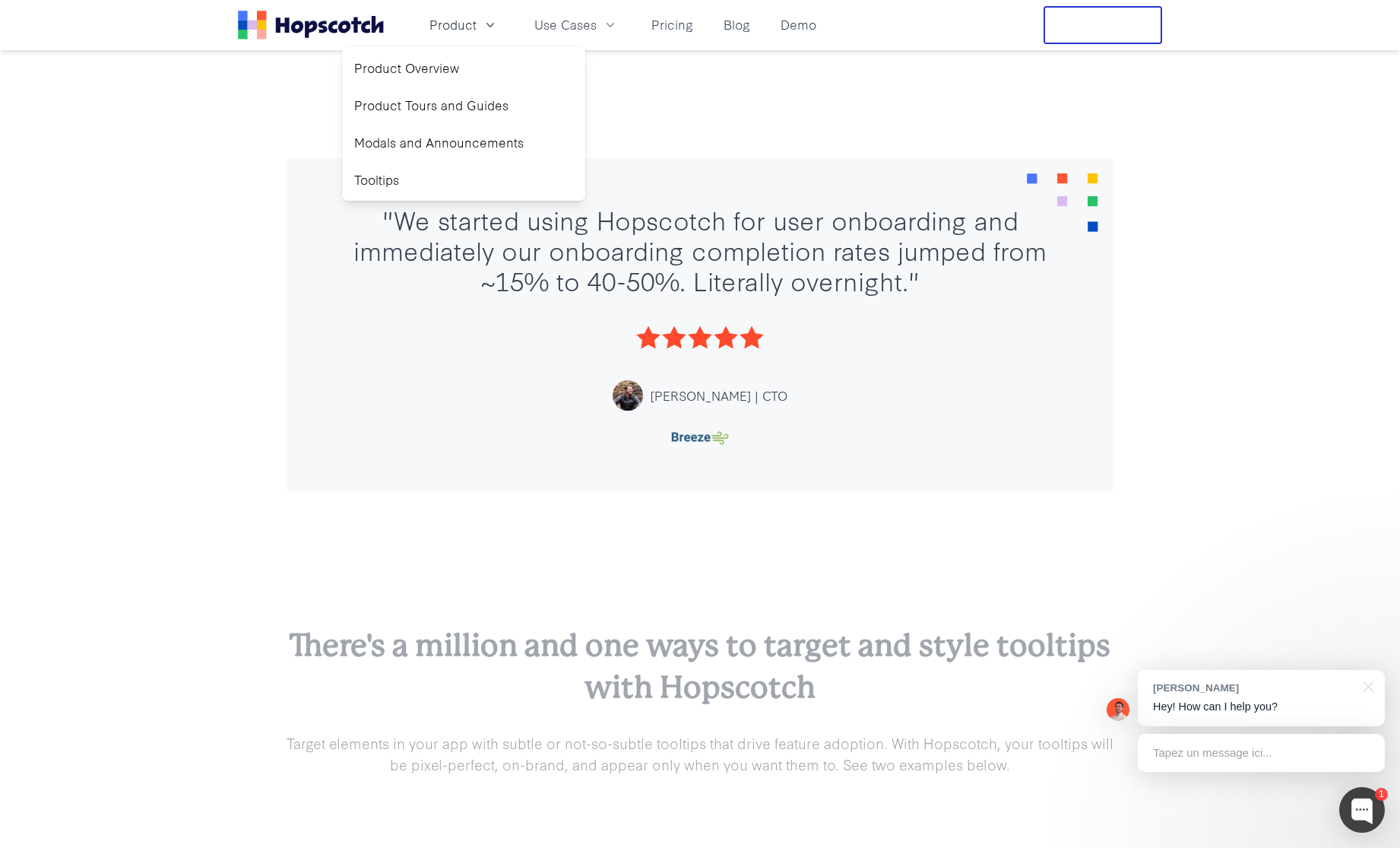
click at [229, 451] on div ""We started using Hopscotch for user onboarding and immediately our onboarding …" at bounding box center [700, 325] width 1400 height 456
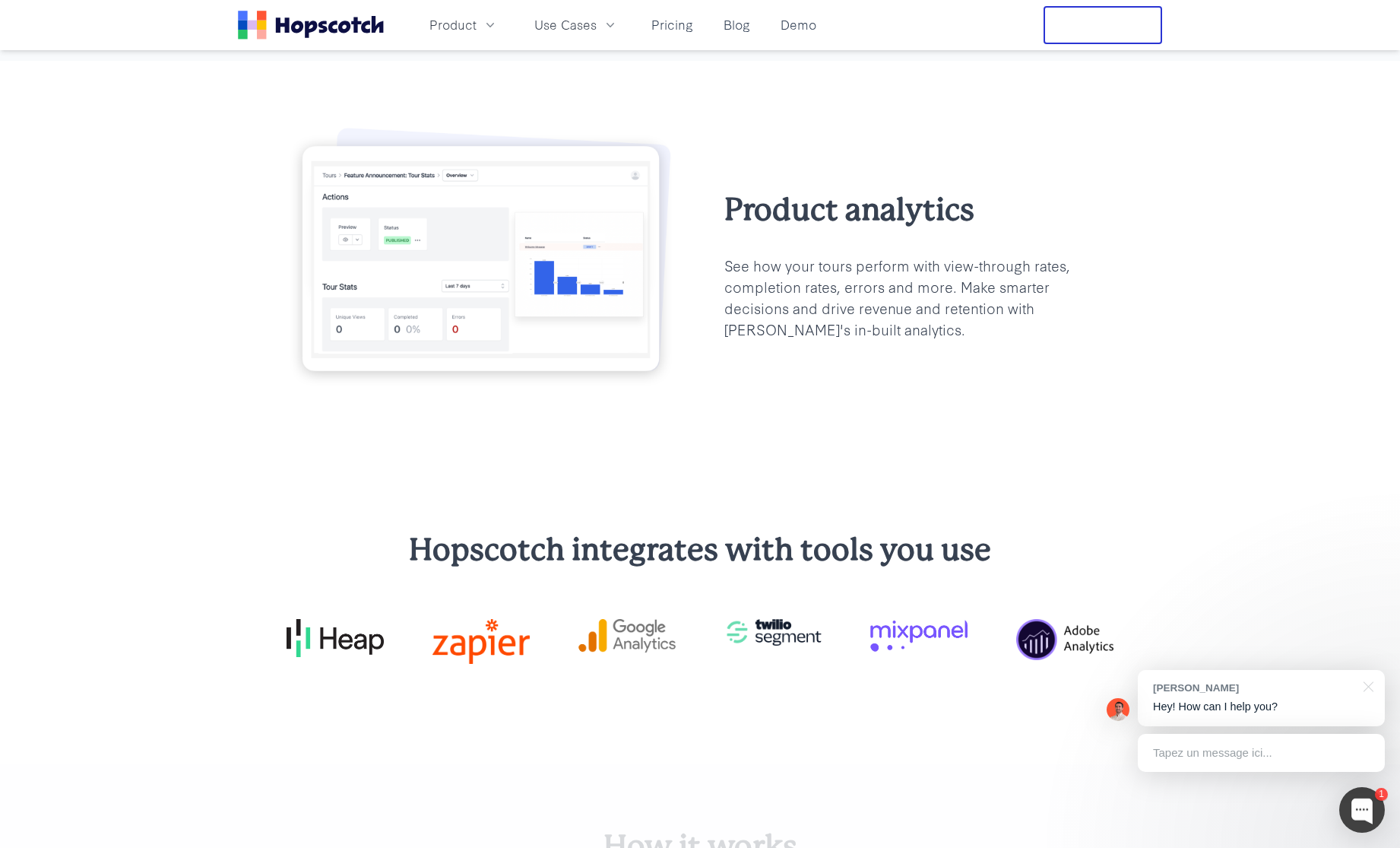
scroll to position [4104, 0]
click at [557, 29] on span "Use Cases" at bounding box center [565, 25] width 62 height 19
click at [555, 67] on link "User Onboarding" at bounding box center [576, 68] width 231 height 32
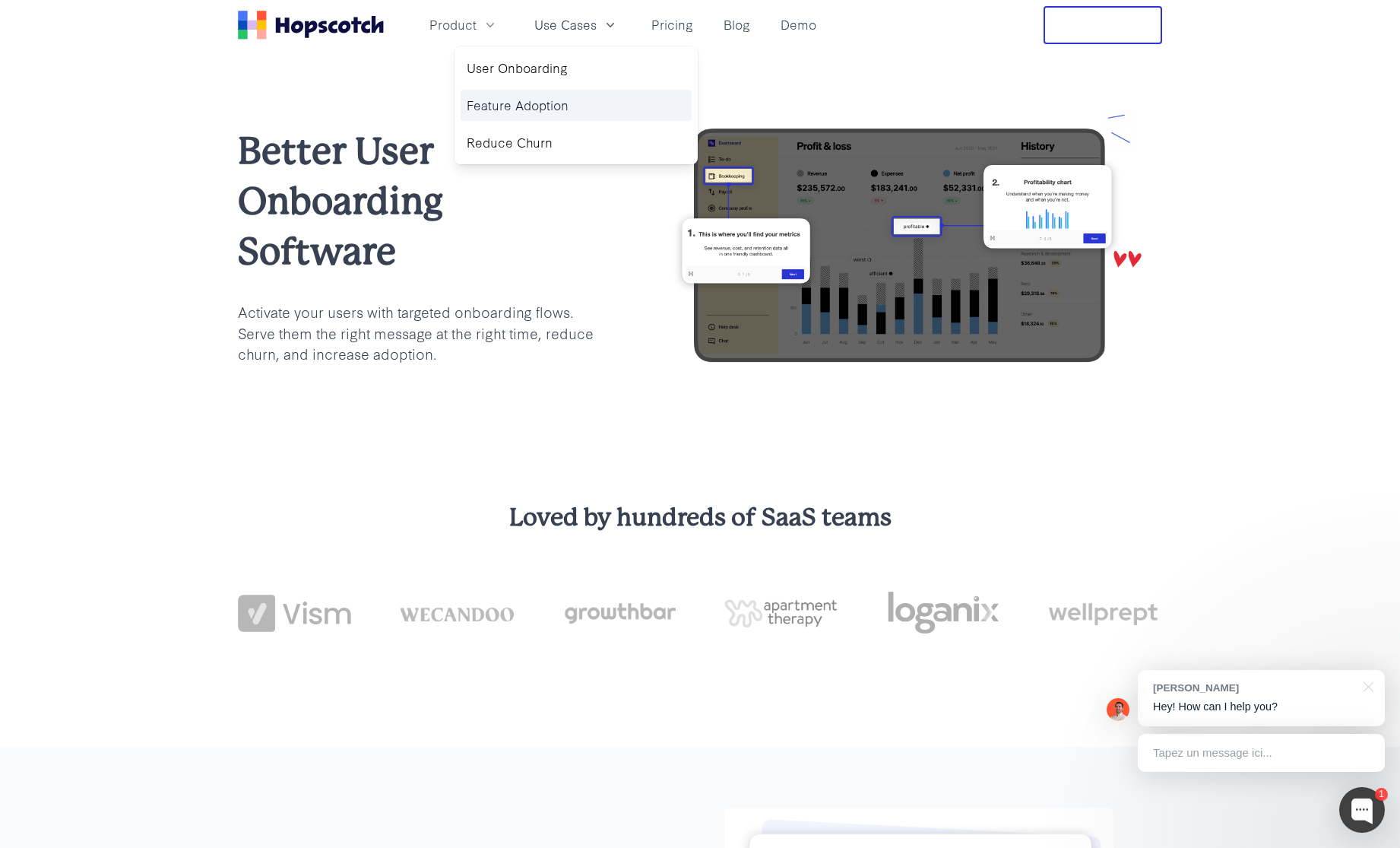
click at [610, 102] on link "Feature Adoption" at bounding box center [576, 105] width 231 height 32
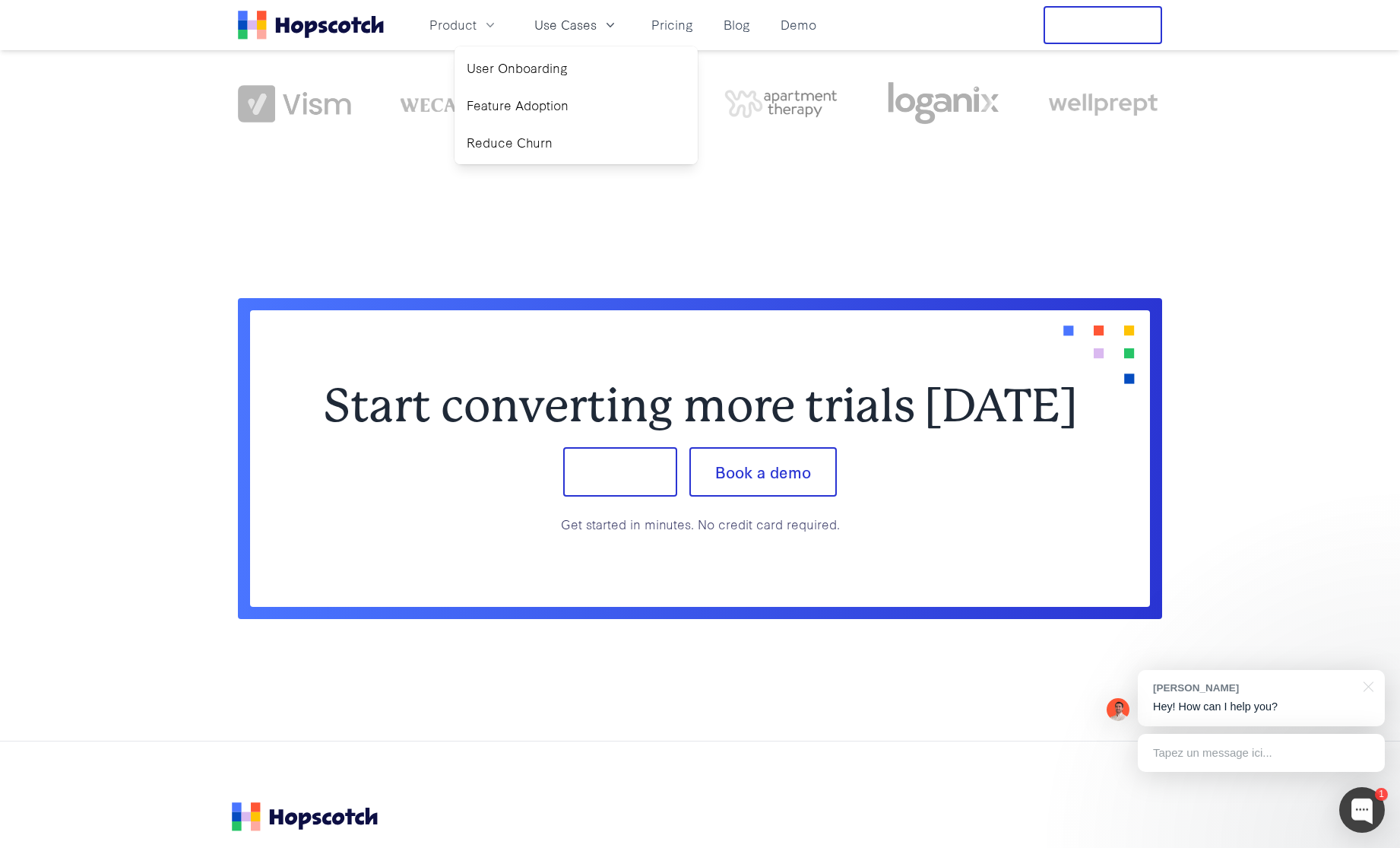
scroll to position [3623, 0]
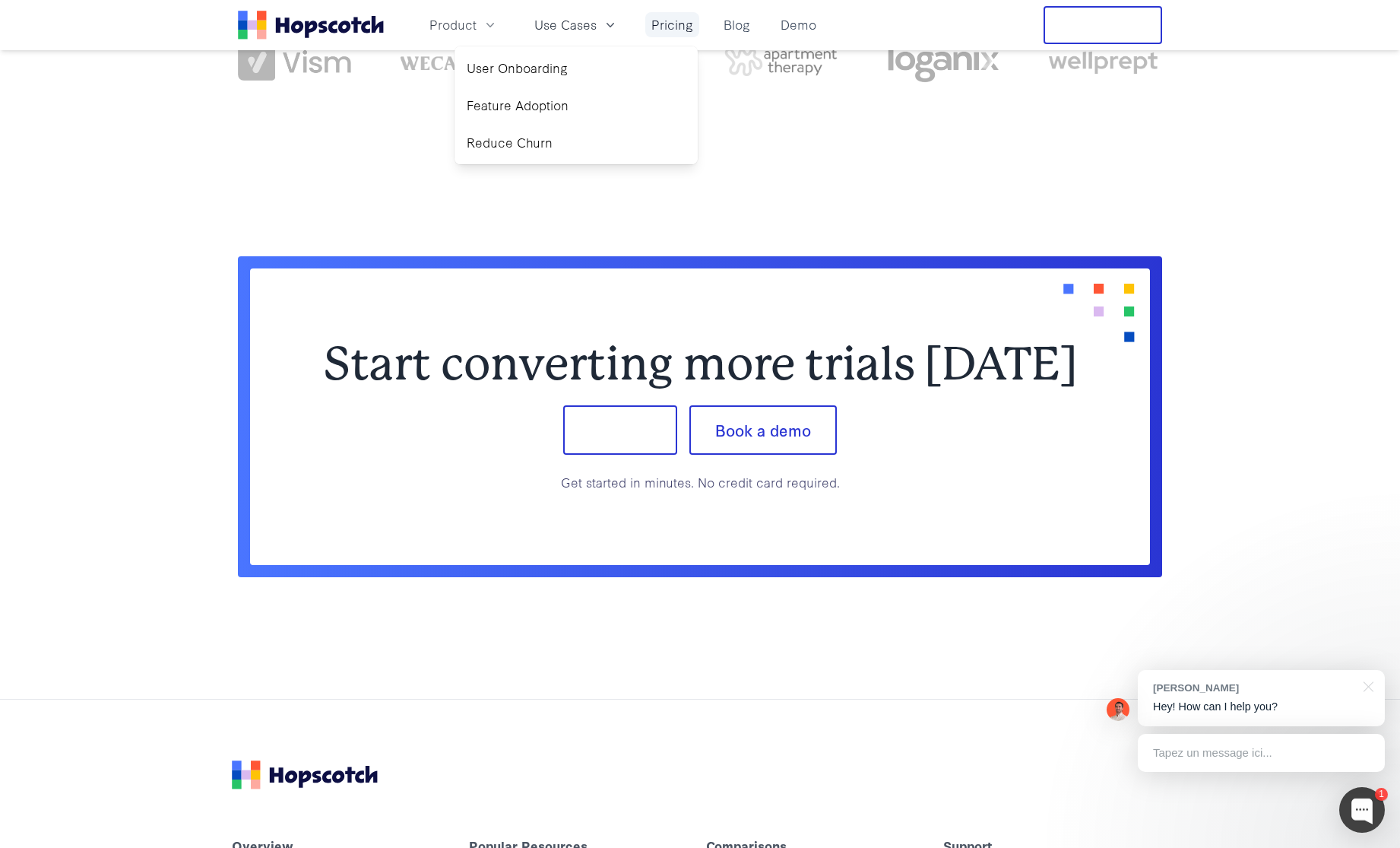
click at [686, 23] on link "Pricing" at bounding box center [672, 24] width 54 height 25
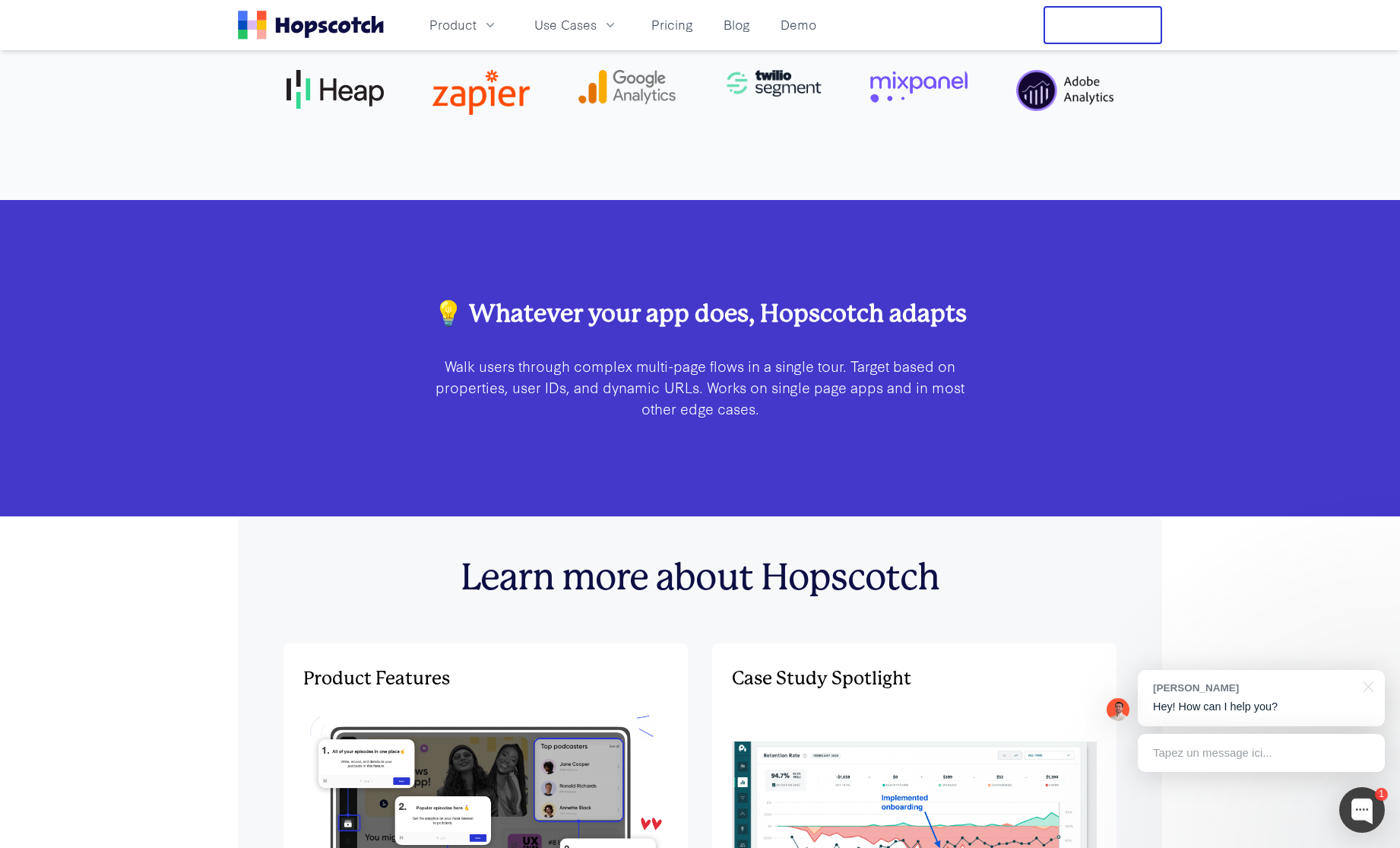
scroll to position [4324, 0]
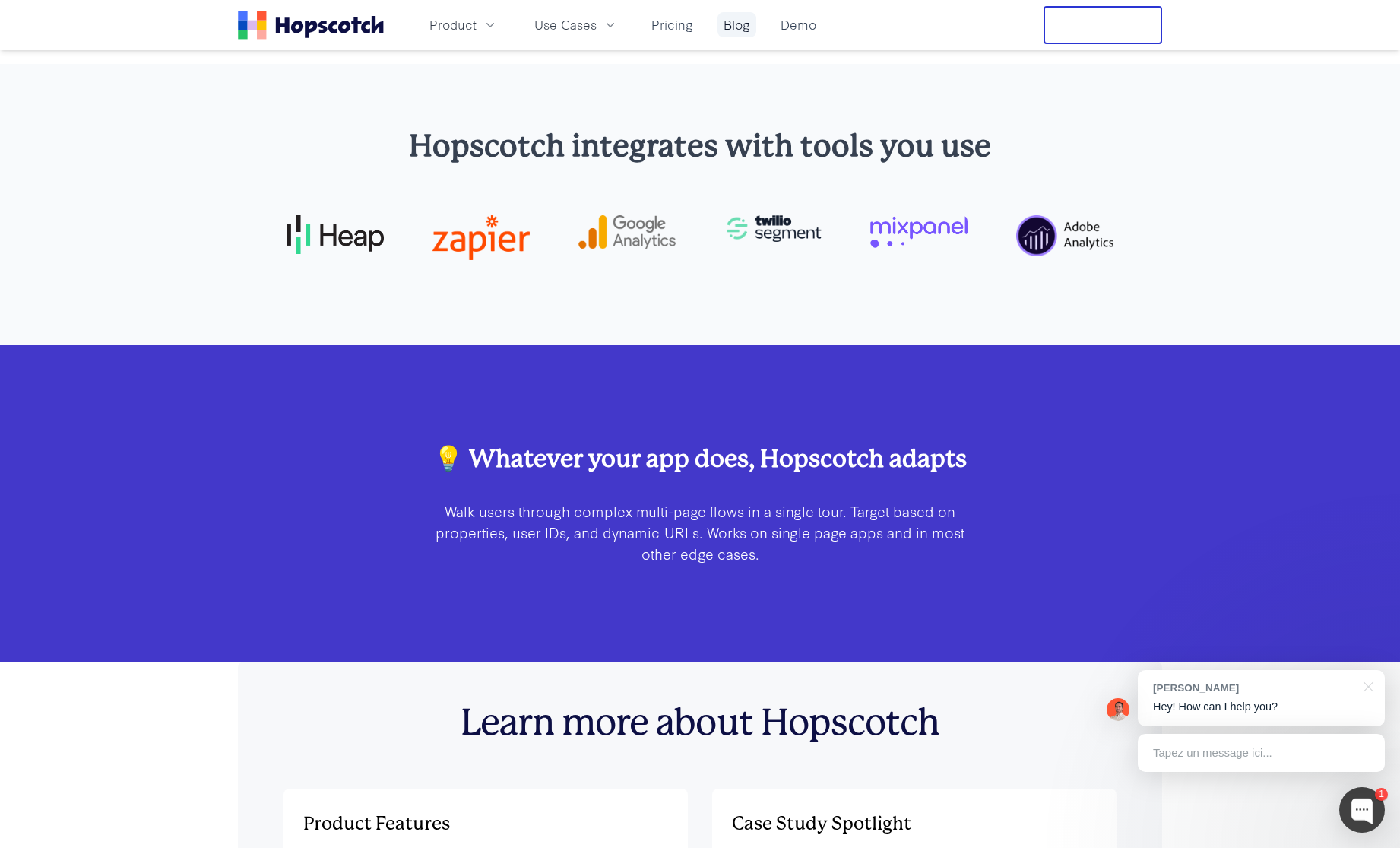
click at [735, 36] on link "Blog" at bounding box center [737, 24] width 38 height 25
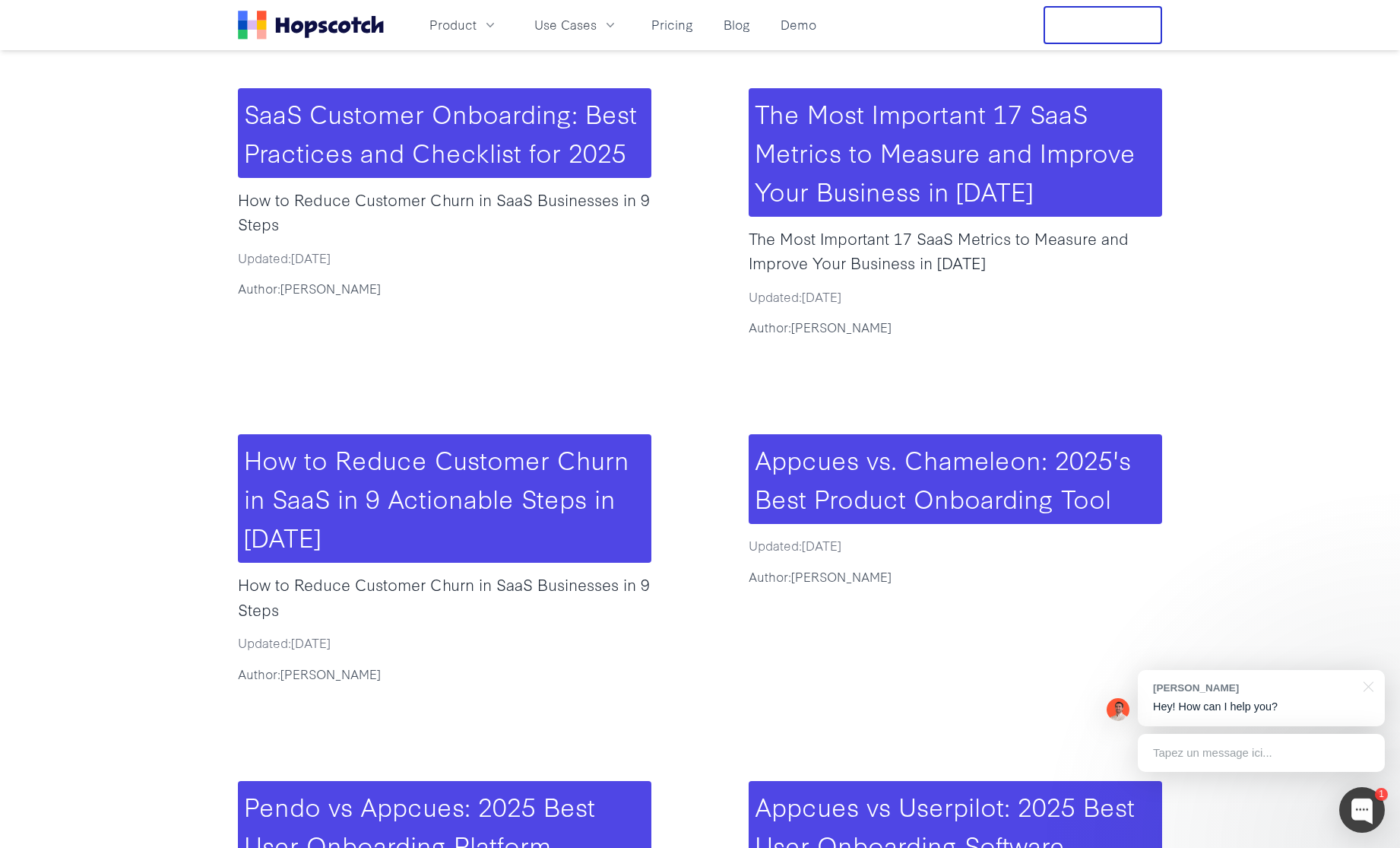
scroll to position [757, 0]
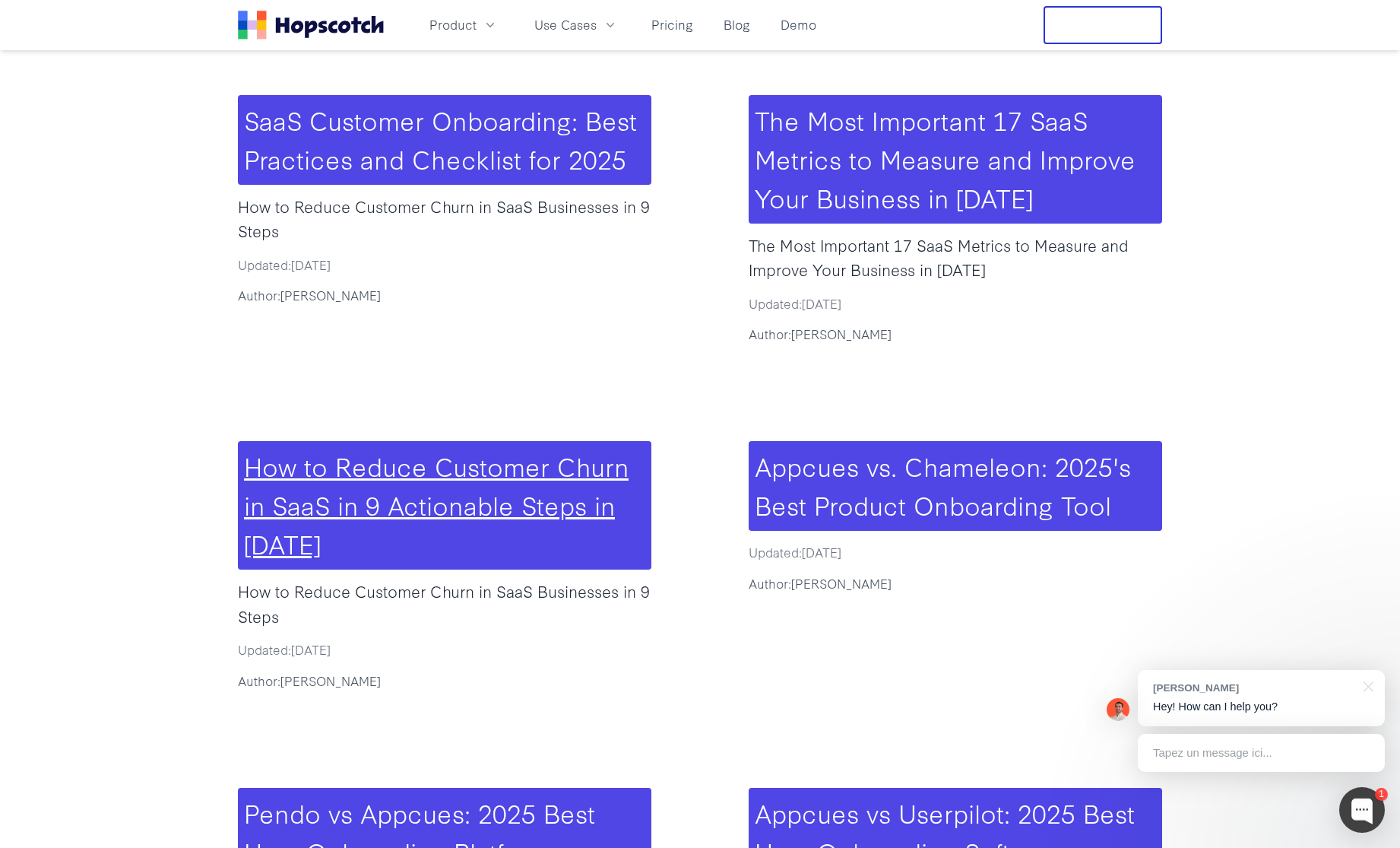
click at [284, 447] on link "How to Reduce Customer Churn in SaaS in 9 Actionable Steps in [DATE]" at bounding box center [436, 504] width 385 height 114
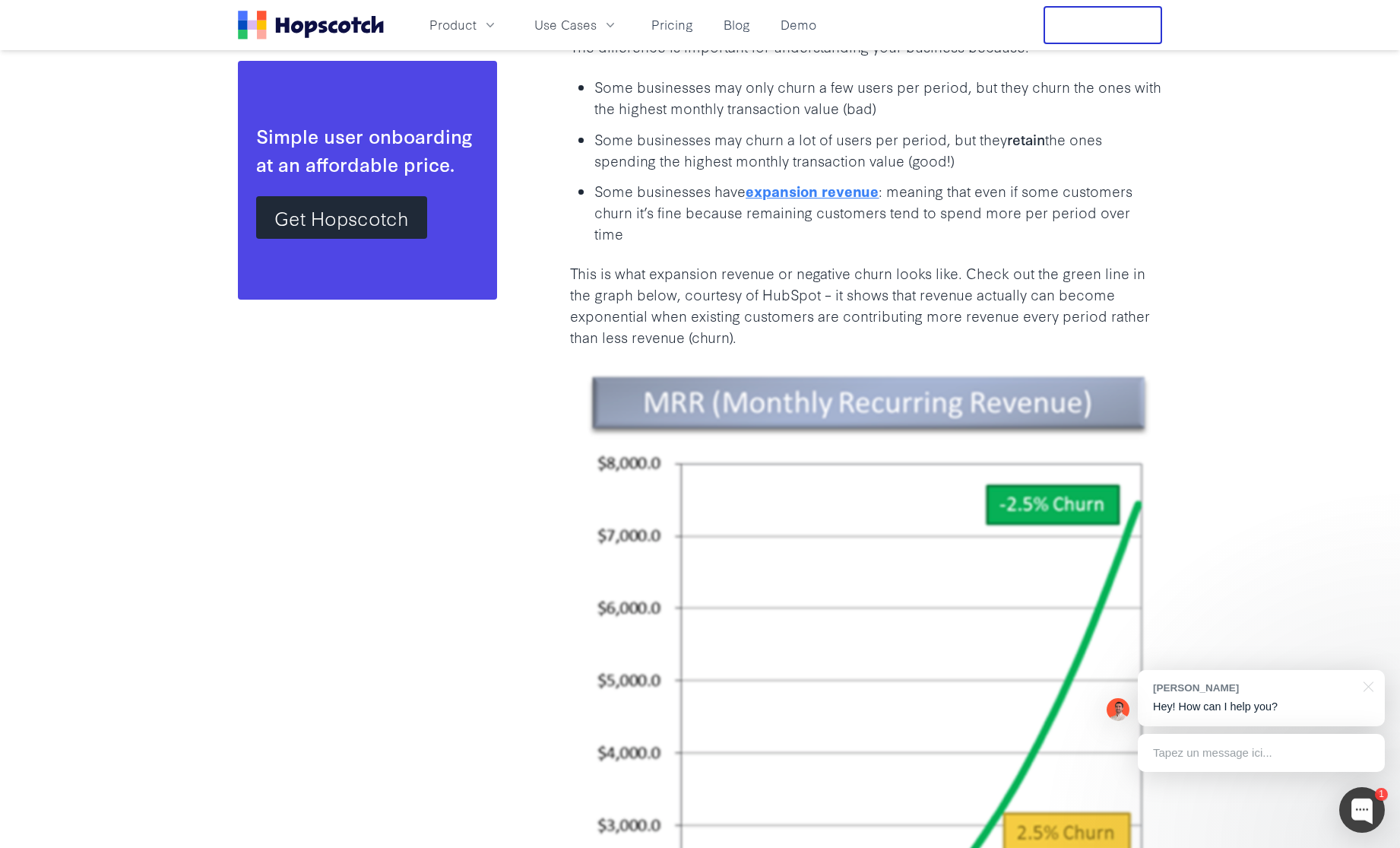
scroll to position [2333, 0]
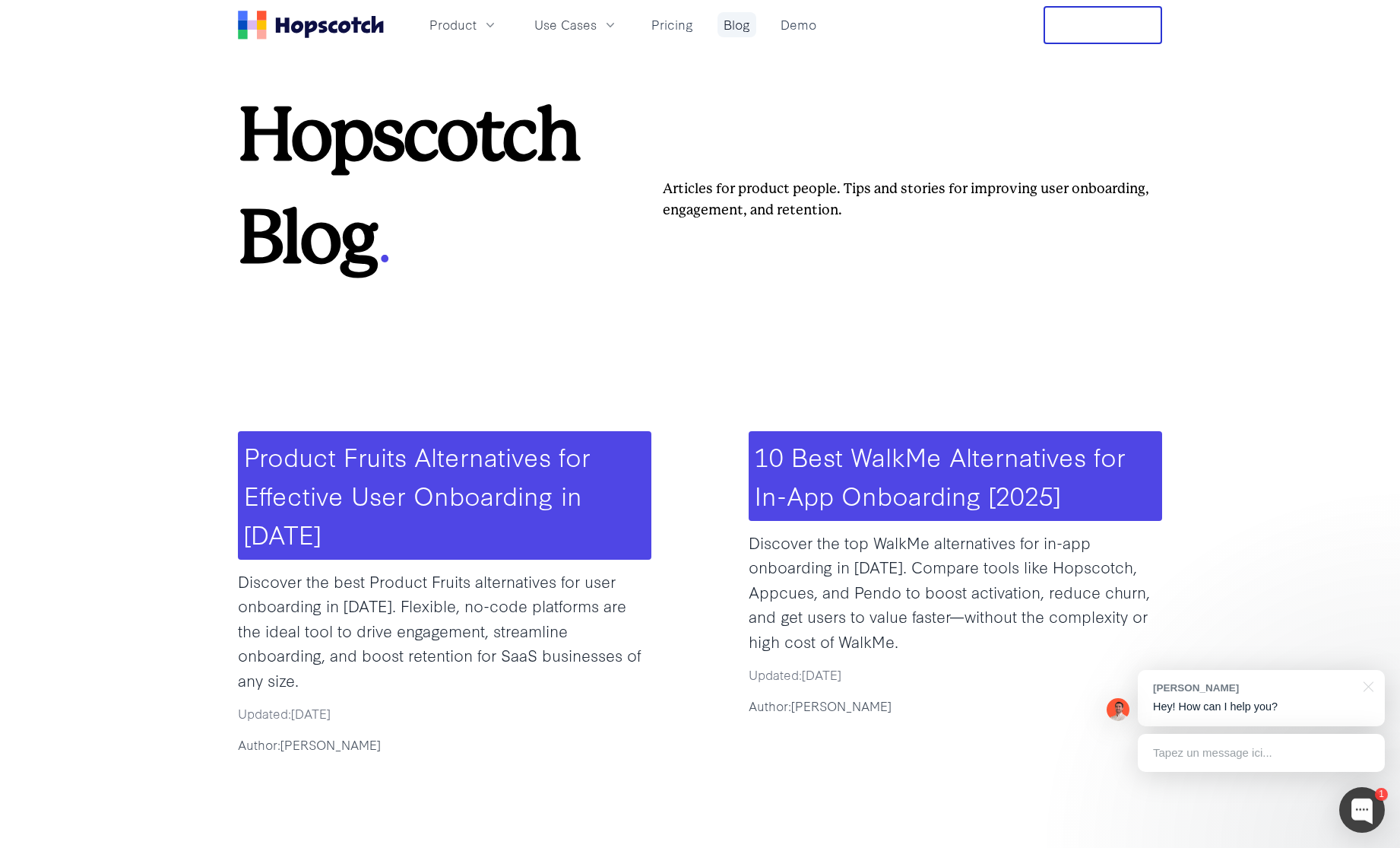
click at [737, 22] on link "Blog" at bounding box center [737, 24] width 38 height 25
click at [795, 24] on link "Demo" at bounding box center [799, 24] width 48 height 25
